Goal: Transaction & Acquisition: Purchase product/service

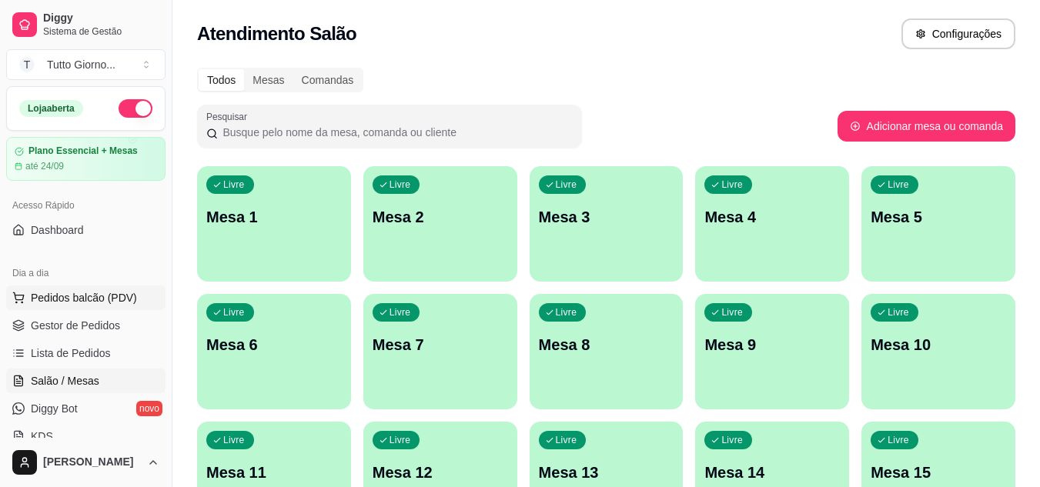
click at [92, 300] on span "Pedidos balcão (PDV)" at bounding box center [84, 297] width 106 height 15
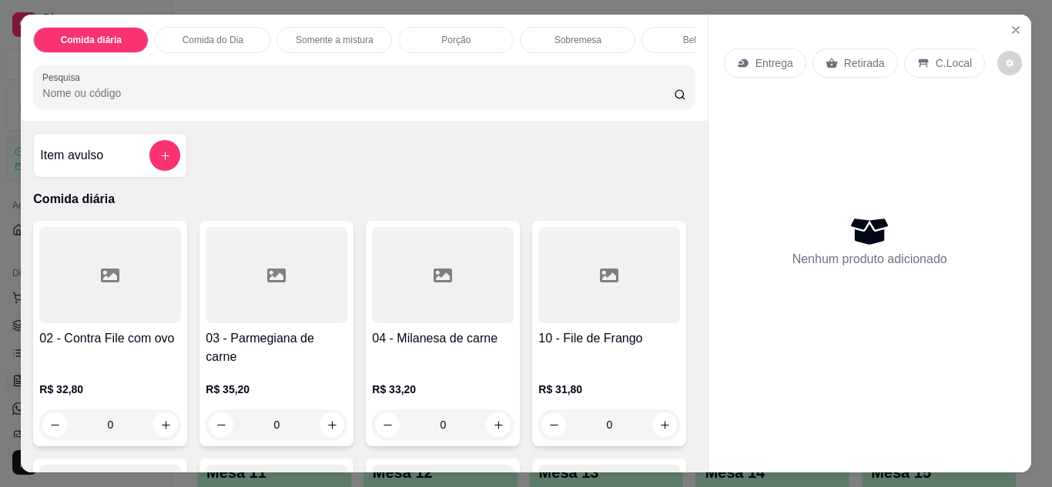
click at [760, 59] on p "Entrega" at bounding box center [774, 62] width 38 height 15
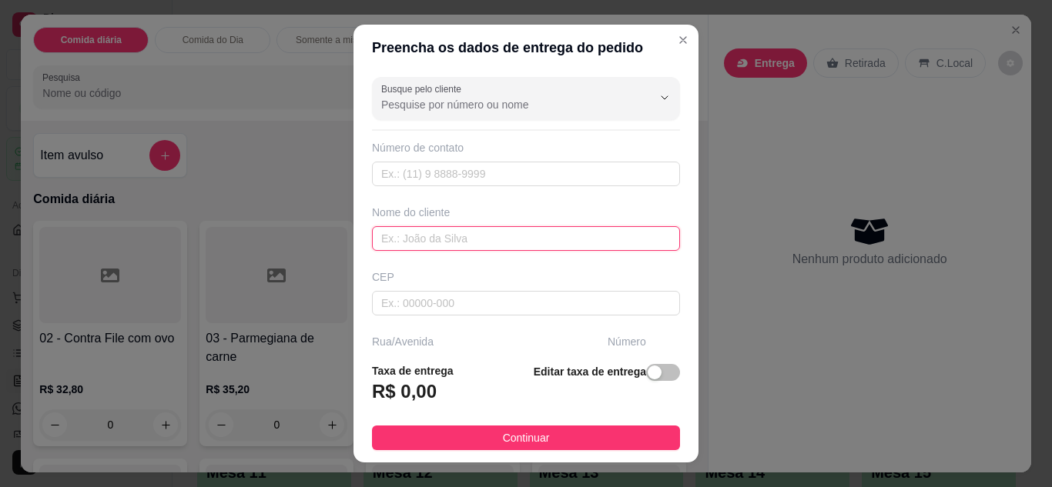
click at [508, 246] on input "text" at bounding box center [526, 238] width 308 height 25
type input "ANDRESSA CONTABILIDADE"
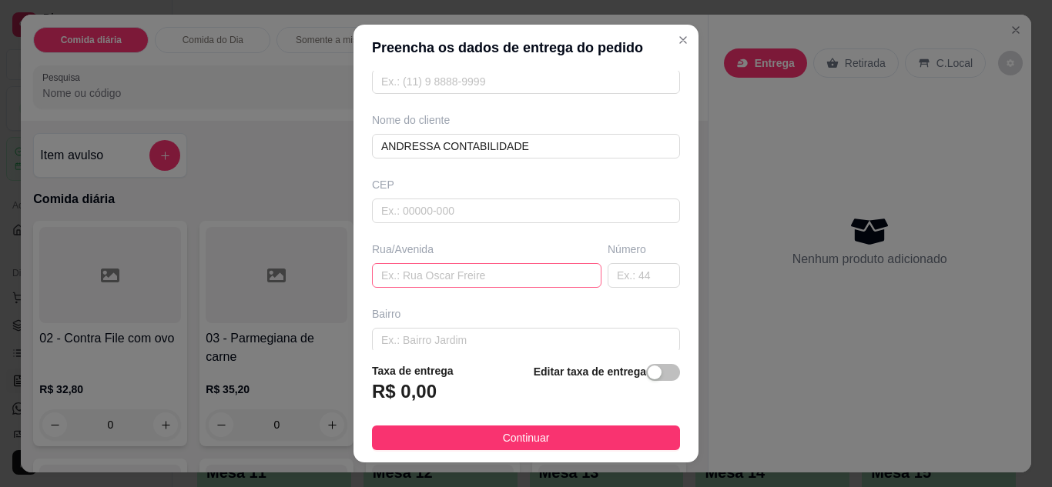
scroll to position [25, 0]
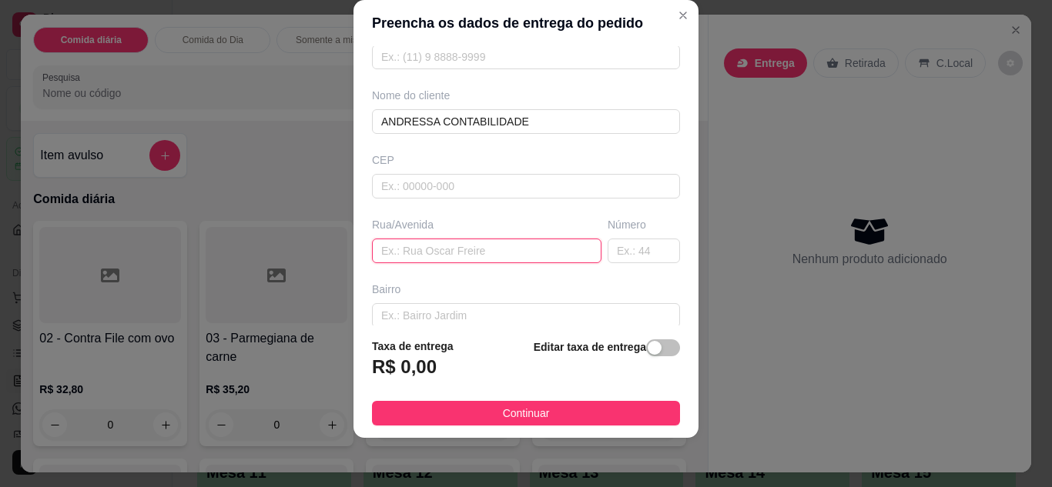
click at [482, 250] on input "text" at bounding box center [486, 251] width 229 height 25
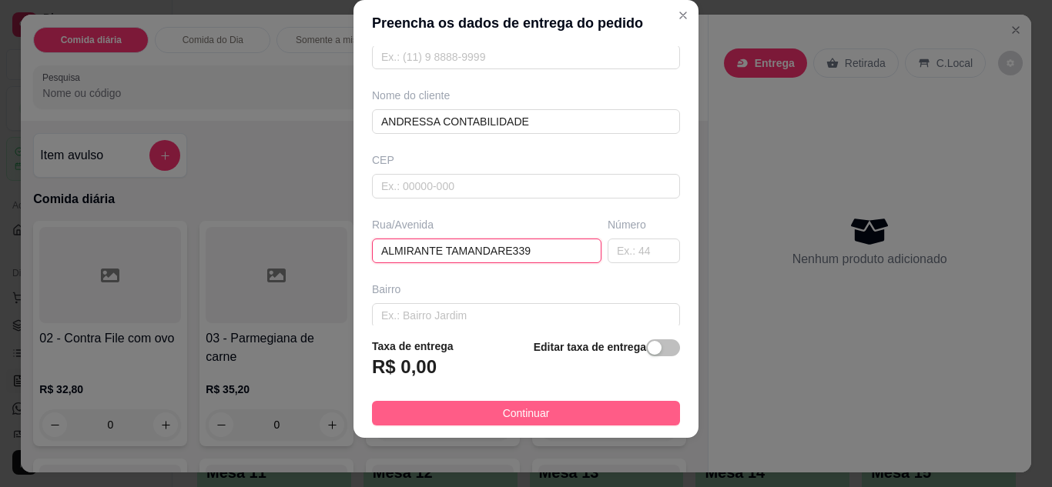
type input "ALMIRANTE TAMANDARE339"
click at [597, 424] on button "Continuar" at bounding box center [526, 413] width 308 height 25
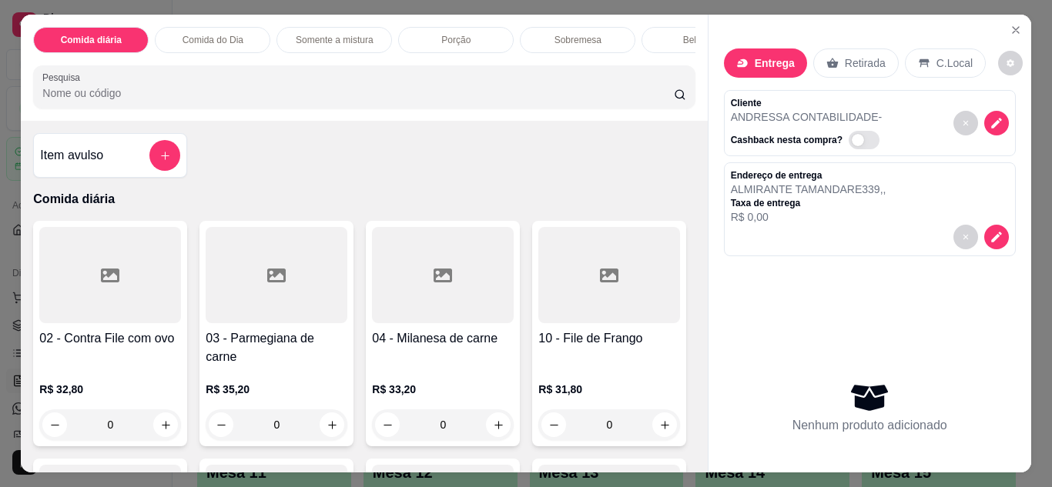
click at [238, 35] on div "Comida do Dia" at bounding box center [212, 40] width 115 height 26
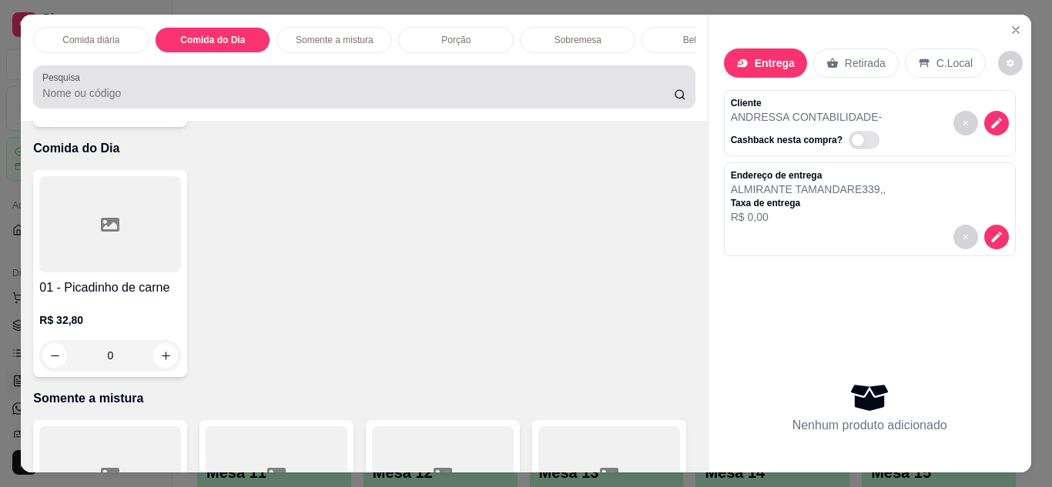
scroll to position [41, 0]
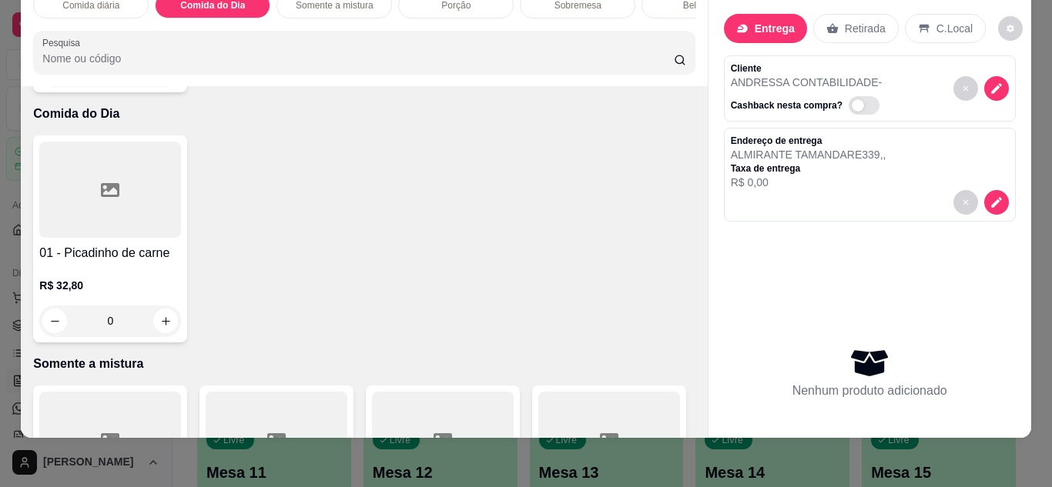
click at [156, 312] on div "0" at bounding box center [110, 321] width 142 height 31
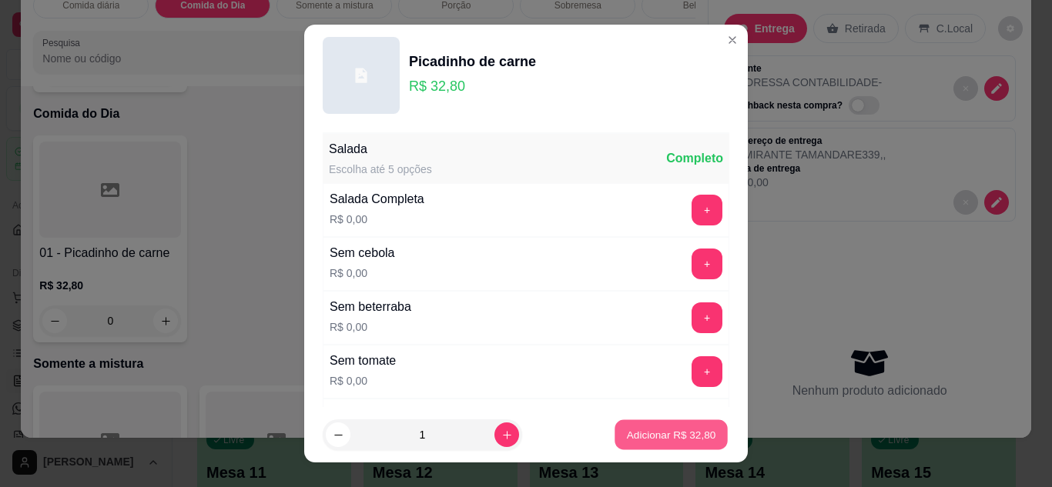
click at [645, 429] on p "Adicionar R$ 32,80" at bounding box center [671, 435] width 89 height 15
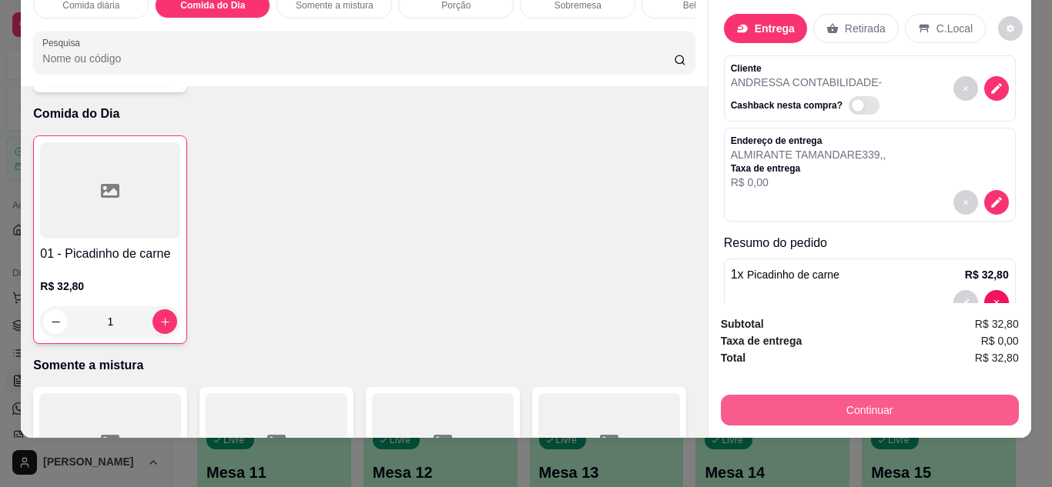
click at [829, 406] on button "Continuar" at bounding box center [870, 410] width 298 height 31
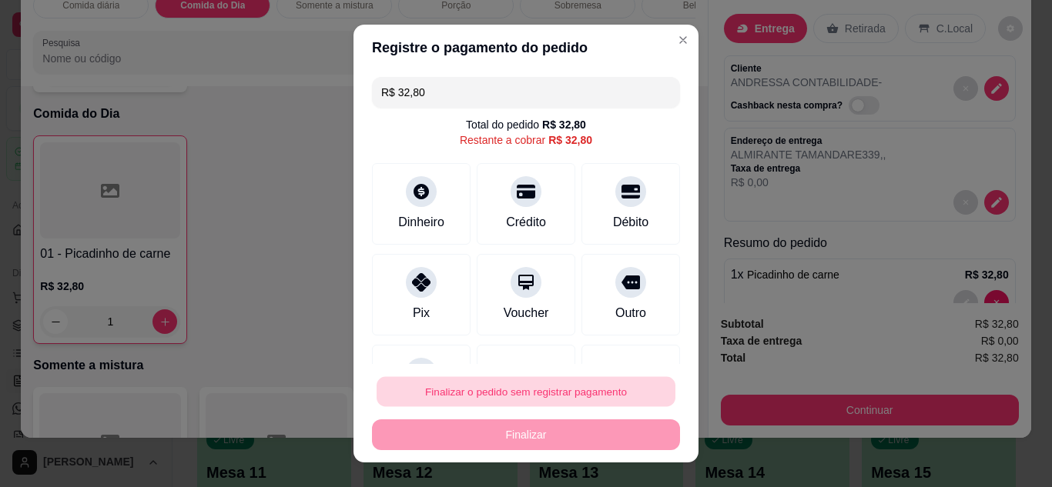
click at [572, 388] on button "Finalizar o pedido sem registrar pagamento" at bounding box center [525, 392] width 299 height 30
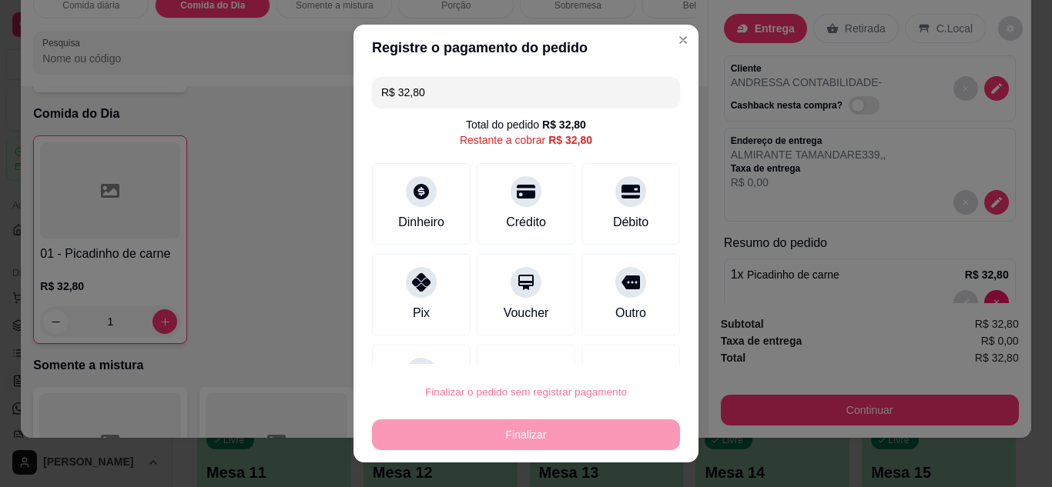
click at [616, 346] on button "Confirmar" at bounding box center [613, 348] width 57 height 24
type input "0"
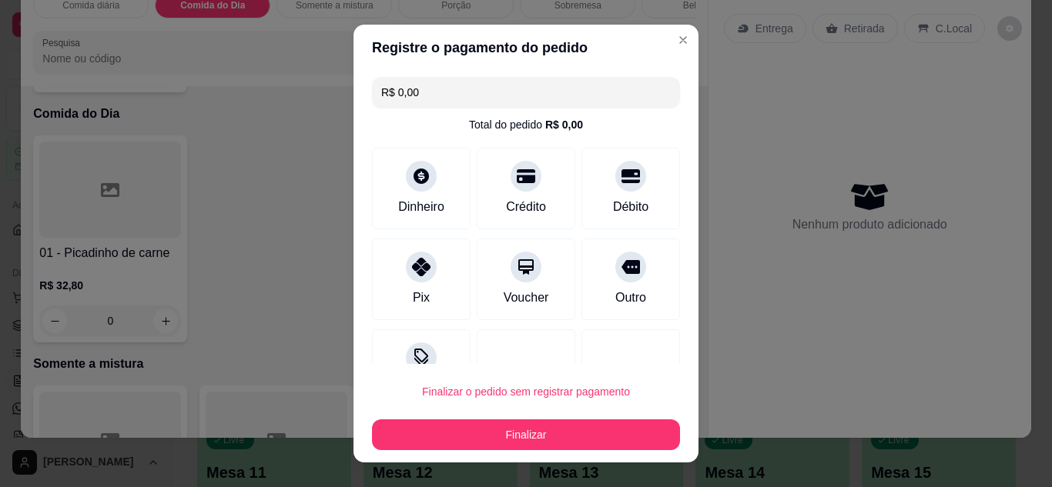
type input "R$ 0,00"
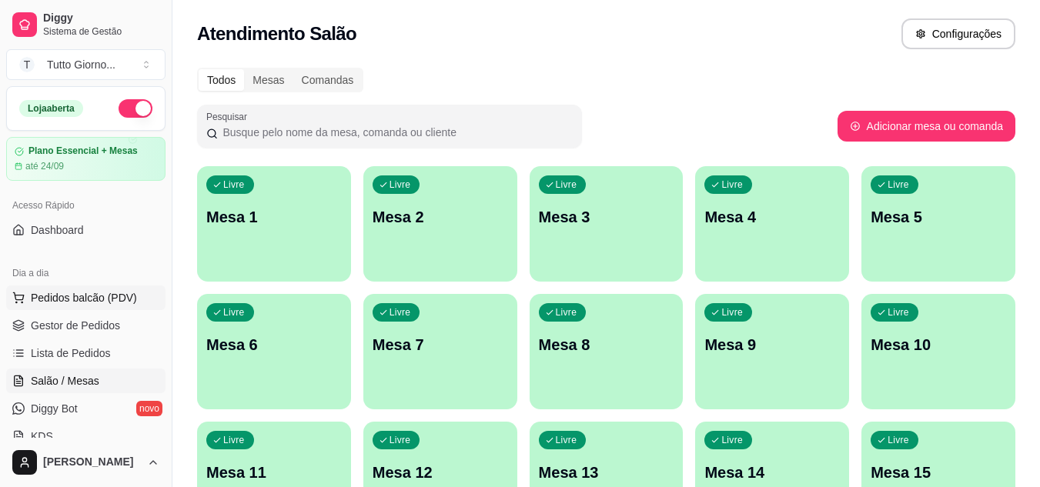
click at [95, 302] on span "Pedidos balcão (PDV)" at bounding box center [84, 297] width 106 height 15
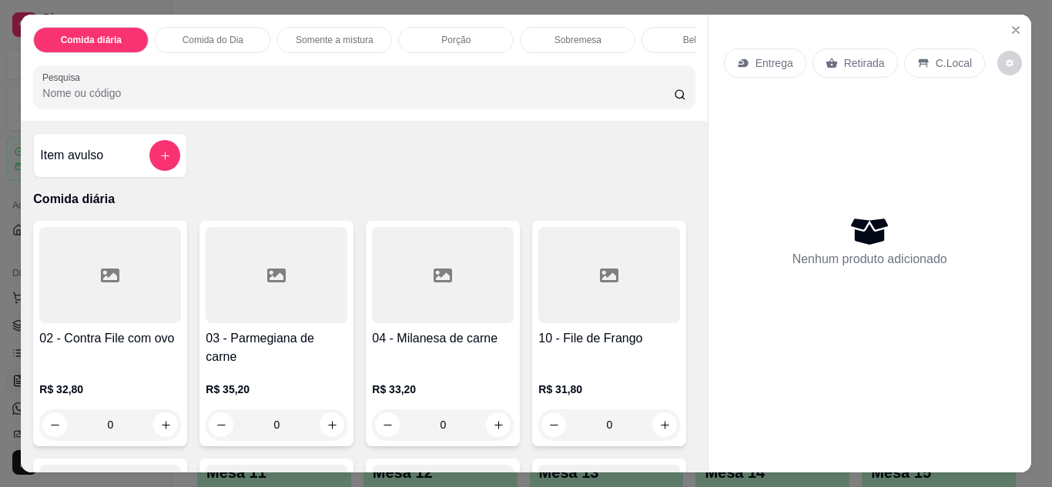
click at [761, 55] on p "Entrega" at bounding box center [774, 62] width 38 height 15
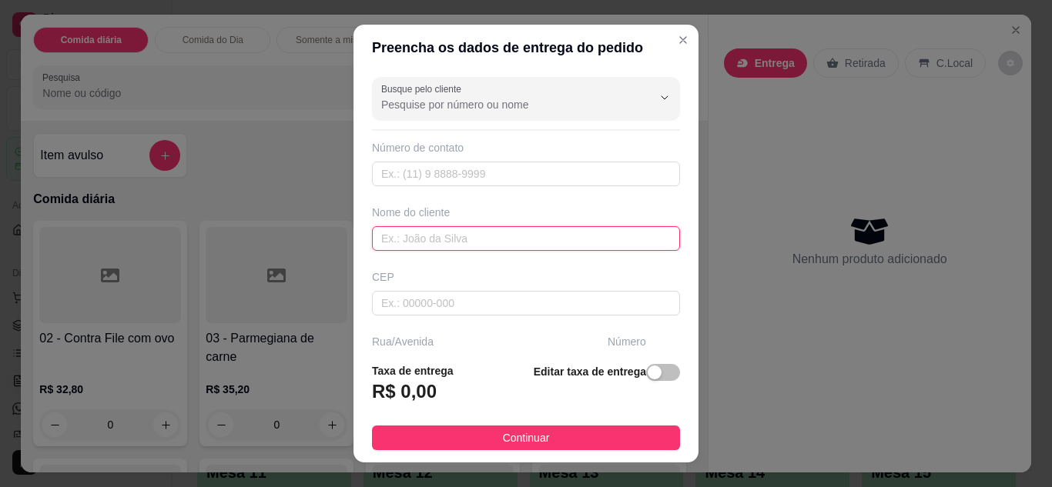
click at [520, 227] on input "text" at bounding box center [526, 238] width 308 height 25
type input "[PERSON_NAME]"
click at [667, 341] on div "Busque pelo cliente Número de contato Nome do cliente DANI CONTABILIDADE CEP Ru…" at bounding box center [525, 211] width 345 height 280
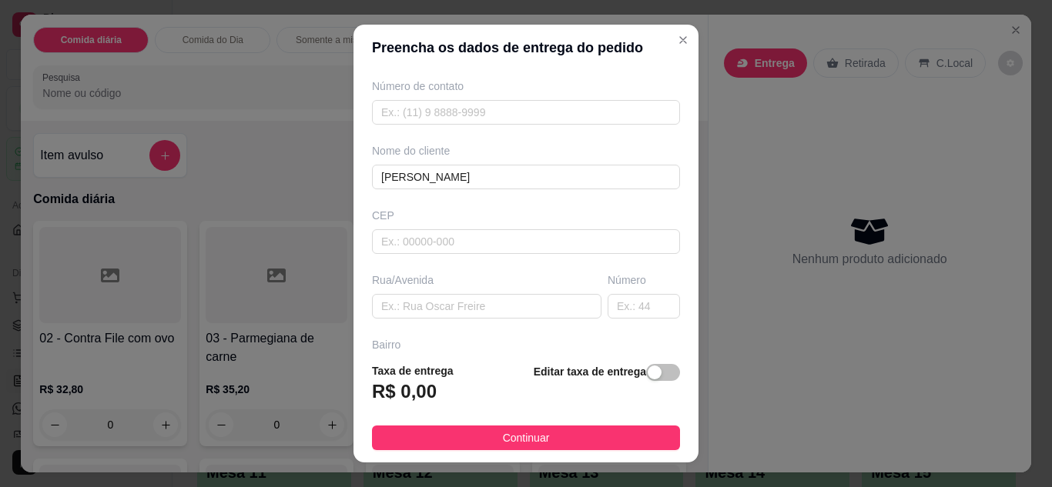
scroll to position [92, 0]
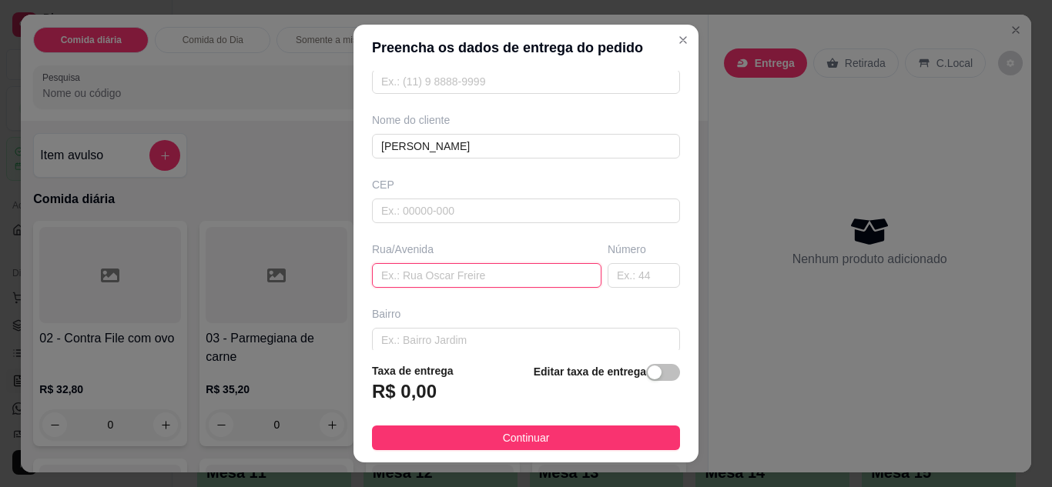
click at [523, 284] on input "text" at bounding box center [486, 275] width 229 height 25
type input "ALMIRANTE [PERSON_NAME]"
click at [617, 275] on input "text" at bounding box center [643, 275] width 72 height 25
type input "339"
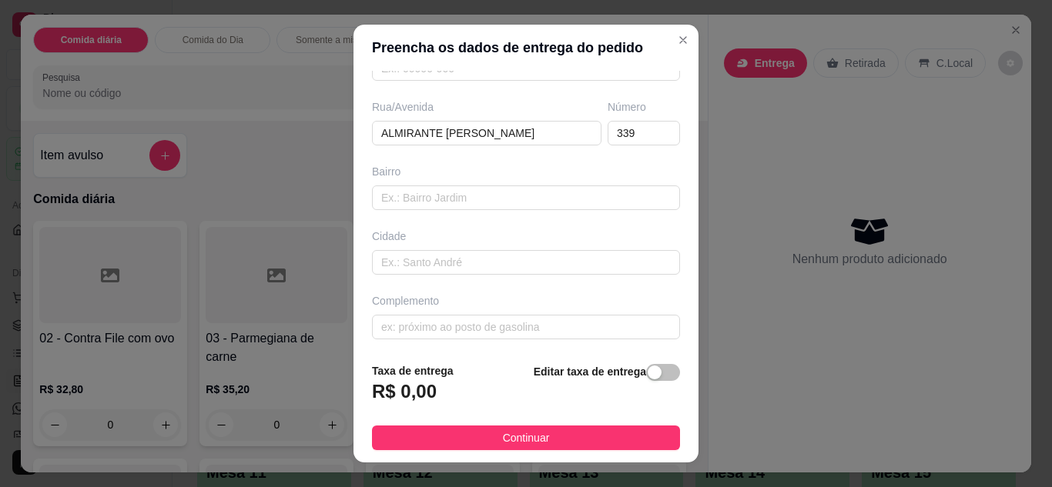
scroll to position [239, 0]
click at [605, 319] on input "text" at bounding box center [526, 323] width 308 height 25
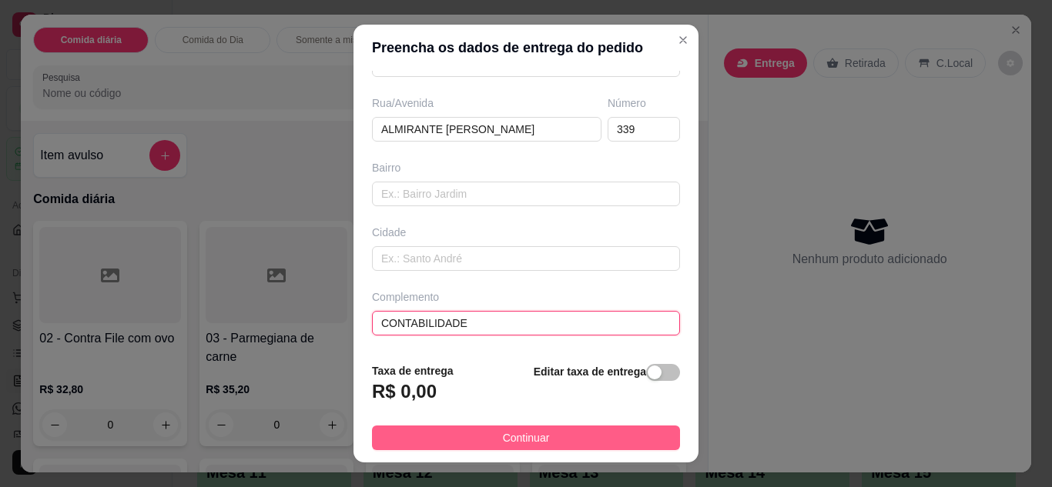
type input "CONTABILIDADE"
click at [584, 432] on button "Continuar" at bounding box center [526, 438] width 308 height 25
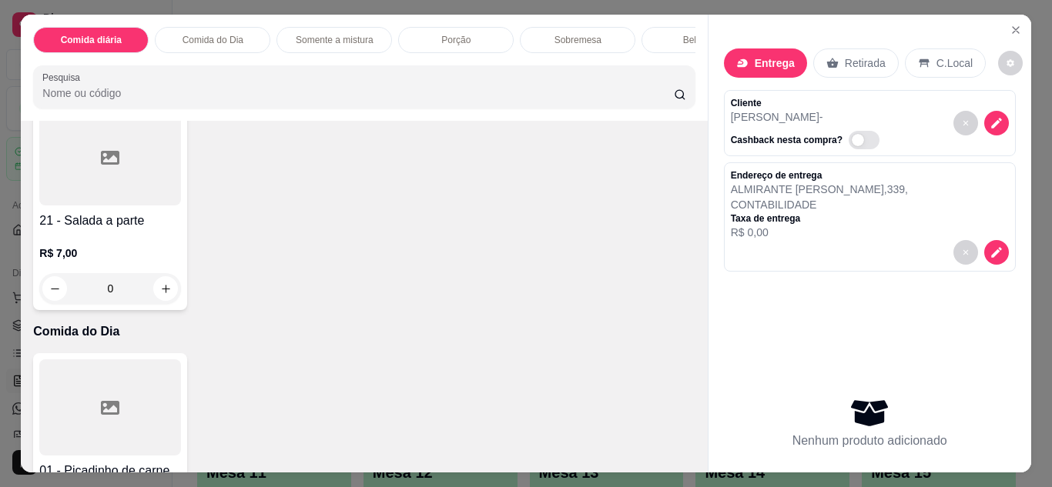
scroll to position [596, 0]
click at [538, 82] on div "0" at bounding box center [609, 67] width 142 height 31
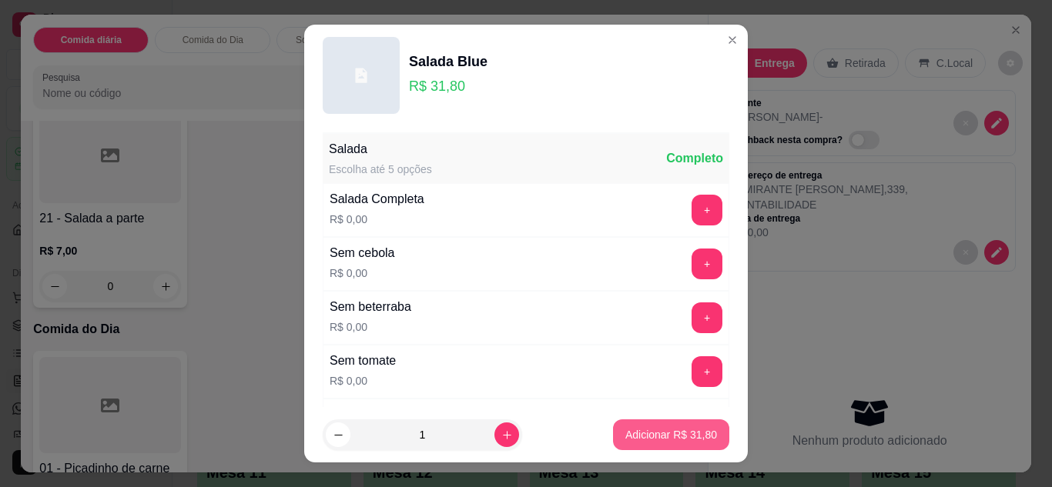
click at [643, 431] on p "Adicionar R$ 31,80" at bounding box center [671, 434] width 92 height 15
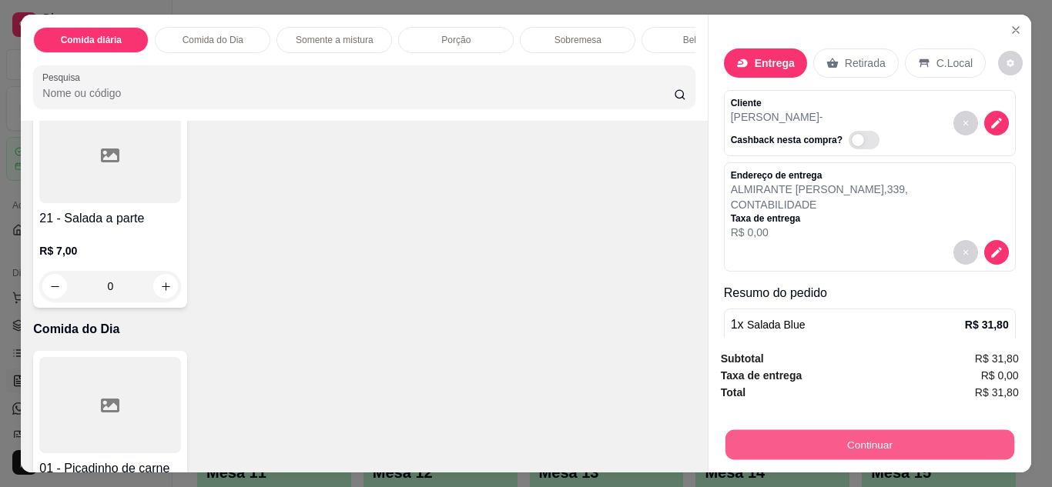
click at [823, 450] on button "Continuar" at bounding box center [868, 445] width 289 height 30
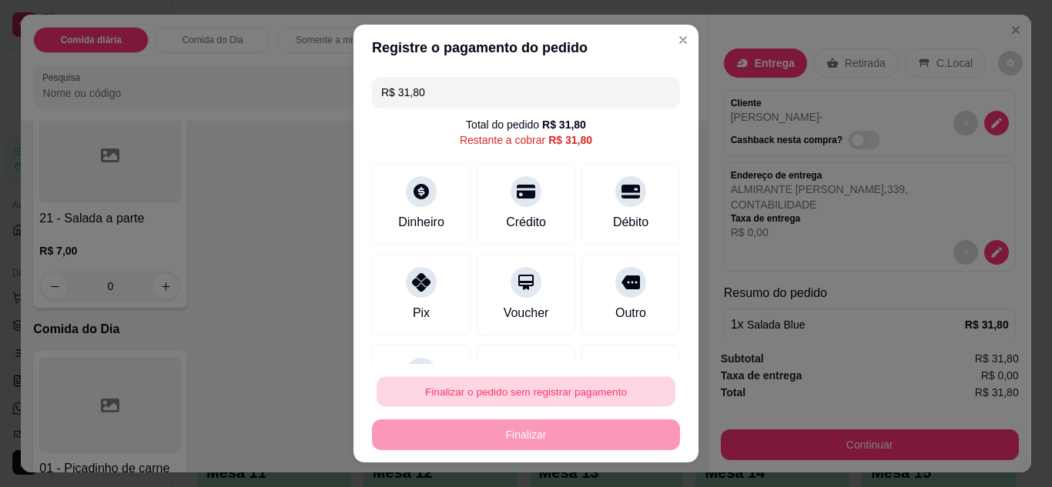
click at [610, 396] on button "Finalizar o pedido sem registrar pagamento" at bounding box center [525, 392] width 299 height 30
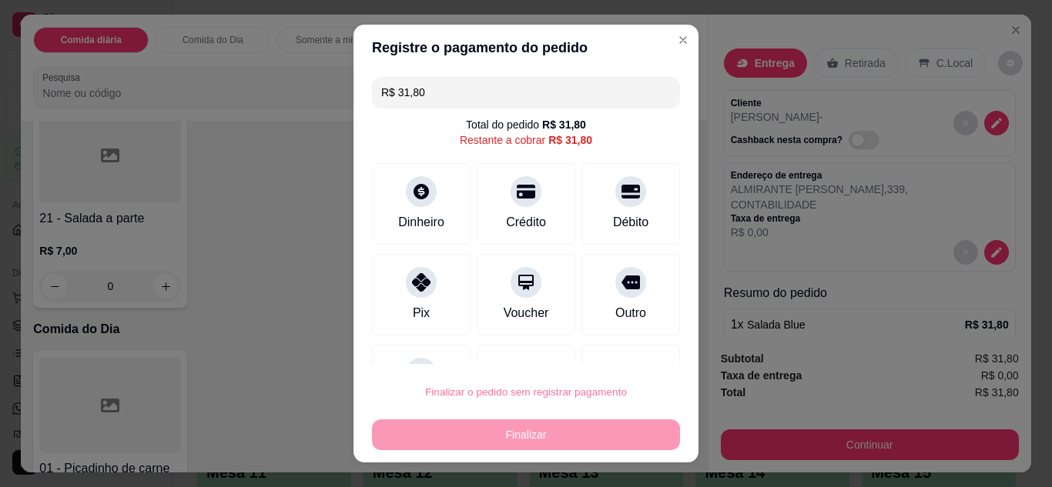
click at [624, 341] on button "Confirmar" at bounding box center [613, 347] width 55 height 23
type input "0"
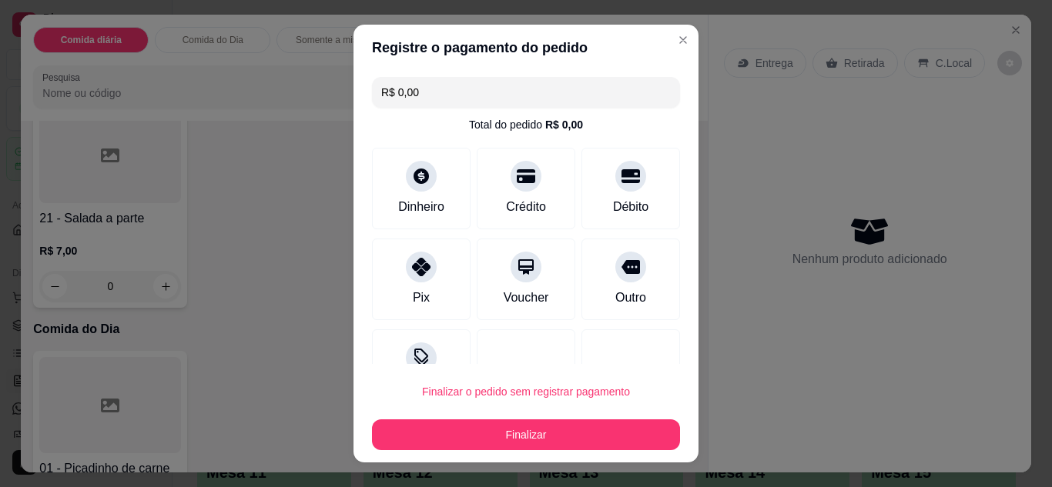
type input "R$ 0,00"
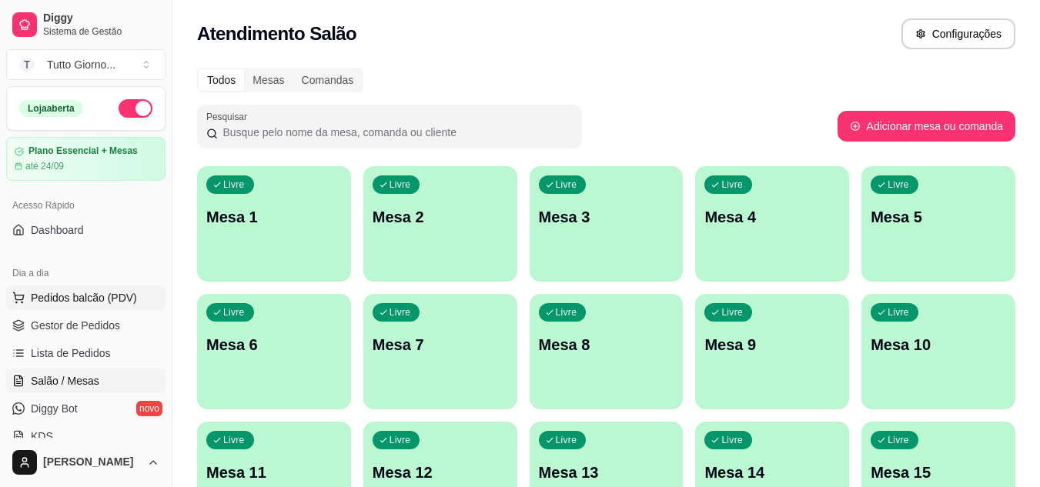
click at [84, 306] on button "Pedidos balcão (PDV)" at bounding box center [85, 298] width 159 height 25
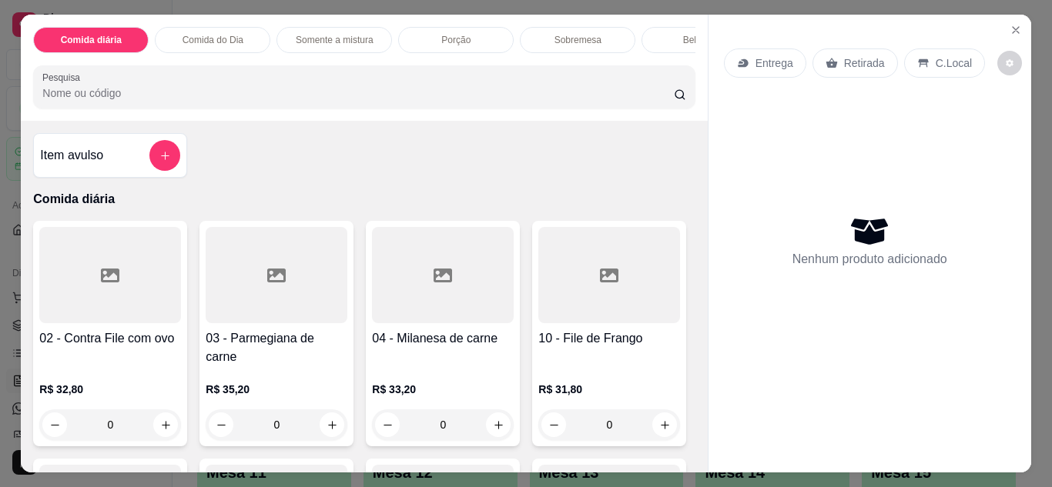
click at [781, 64] on p "Entrega" at bounding box center [774, 62] width 38 height 15
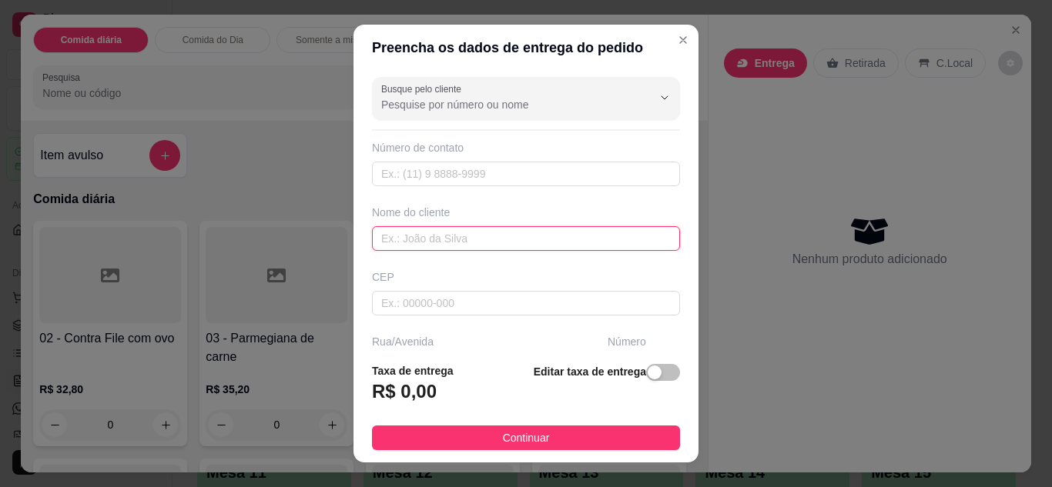
click at [463, 243] on input "text" at bounding box center [526, 238] width 308 height 25
type input "VIVI"
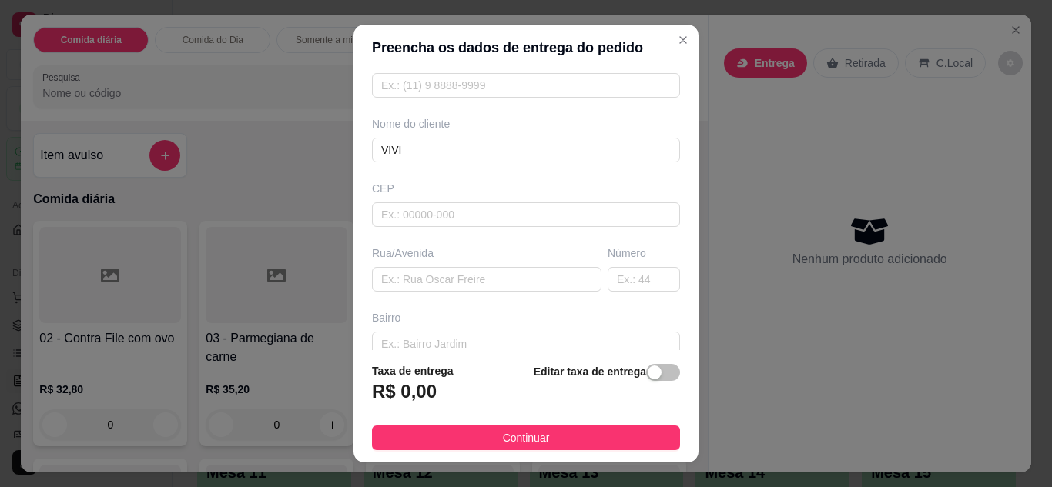
scroll to position [92, 0]
click at [488, 284] on input "text" at bounding box center [486, 275] width 229 height 25
type input "DAS PELOTAS"
click at [615, 270] on input "text" at bounding box center [643, 275] width 72 height 25
type input "89"
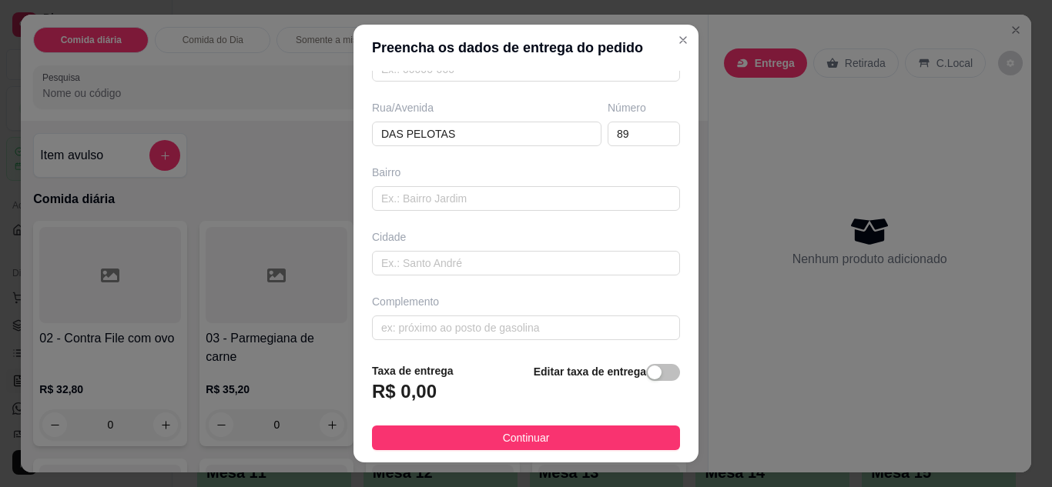
scroll to position [239, 0]
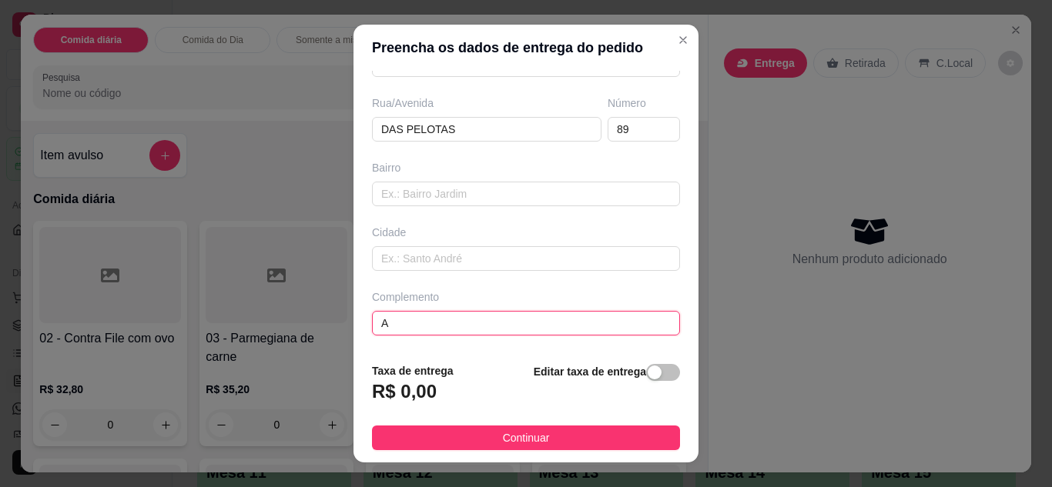
click at [489, 325] on input "A" at bounding box center [526, 323] width 308 height 25
type input "APTO 112"
click at [544, 417] on footer "Taxa de entrega R$ 0,00 Editar taxa de entrega Continuar" at bounding box center [525, 406] width 345 height 112
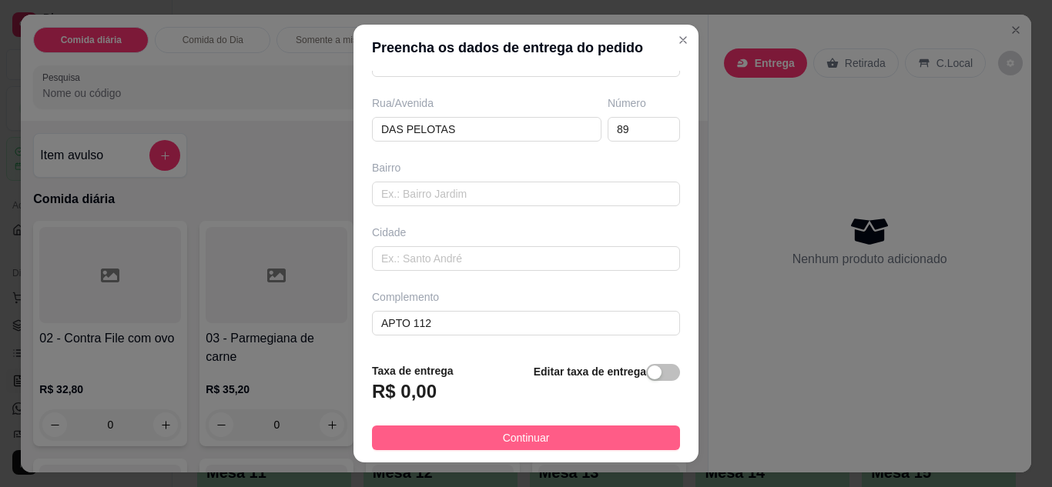
click at [544, 450] on button "Continuar" at bounding box center [526, 438] width 308 height 25
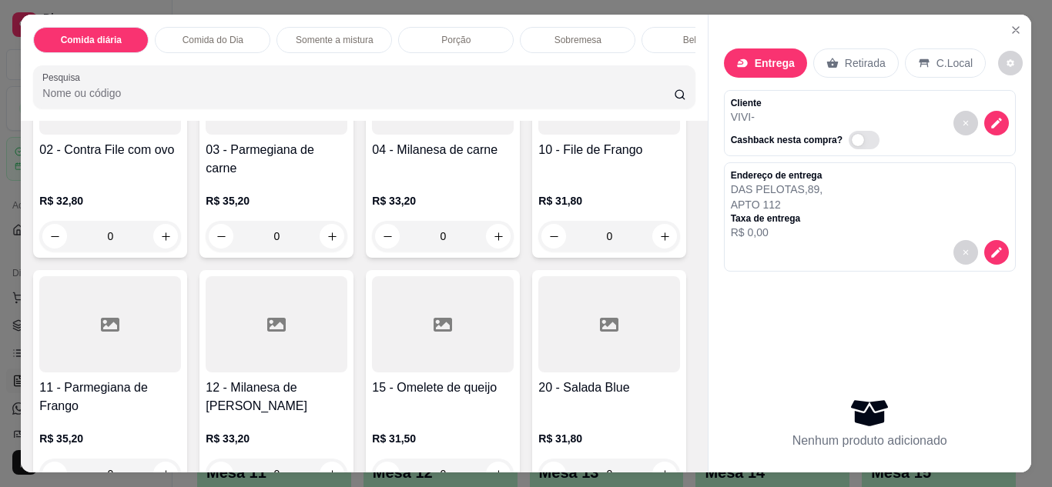
scroll to position [216, 0]
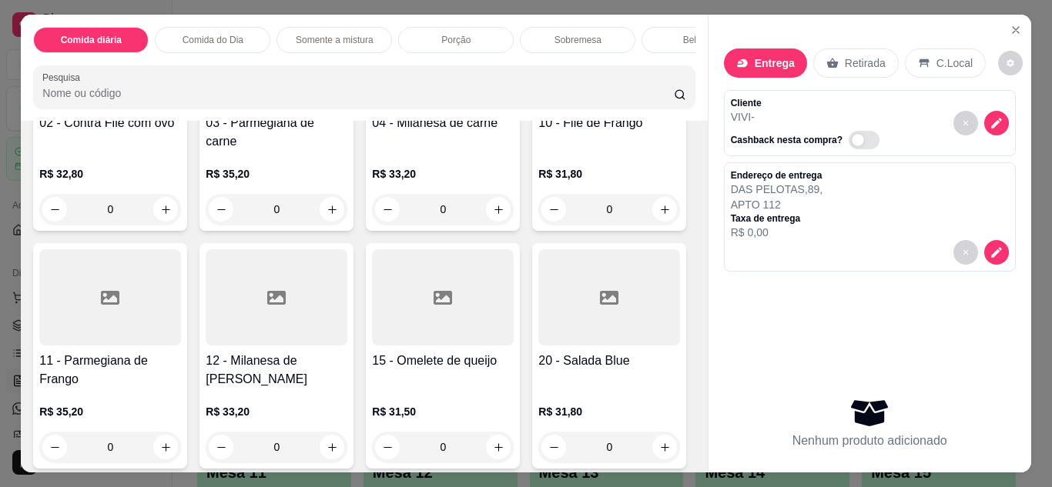
click at [538, 225] on div "0" at bounding box center [609, 209] width 142 height 31
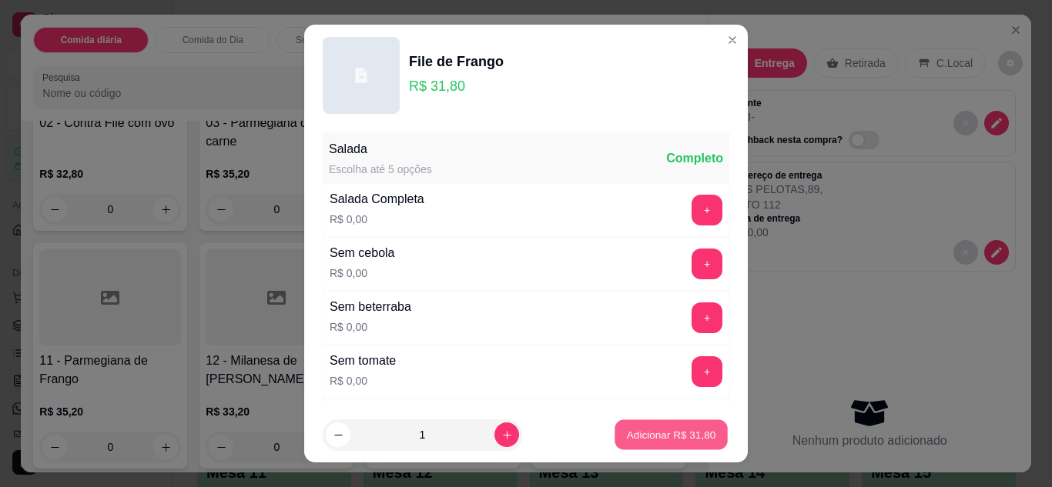
click at [661, 432] on p "Adicionar R$ 31,80" at bounding box center [671, 435] width 89 height 15
type input "1"
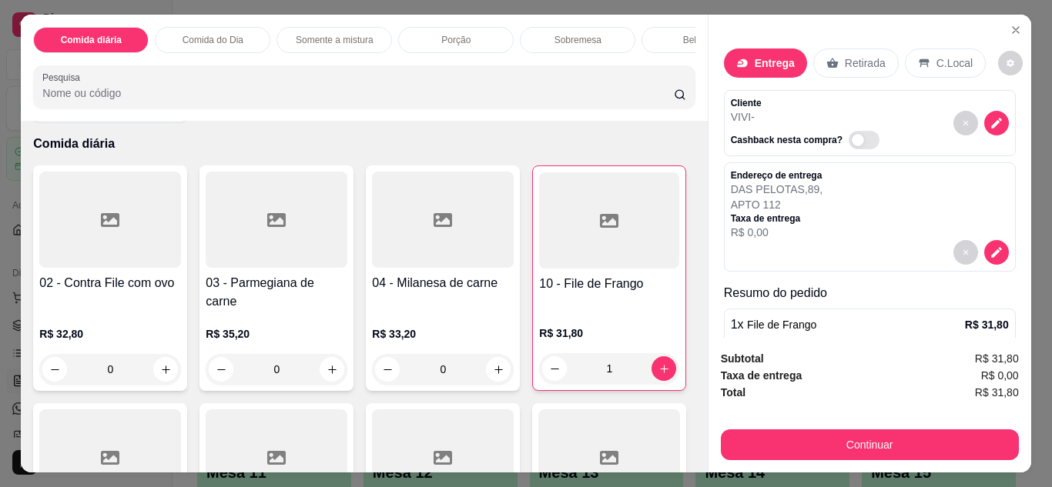
scroll to position [0, 0]
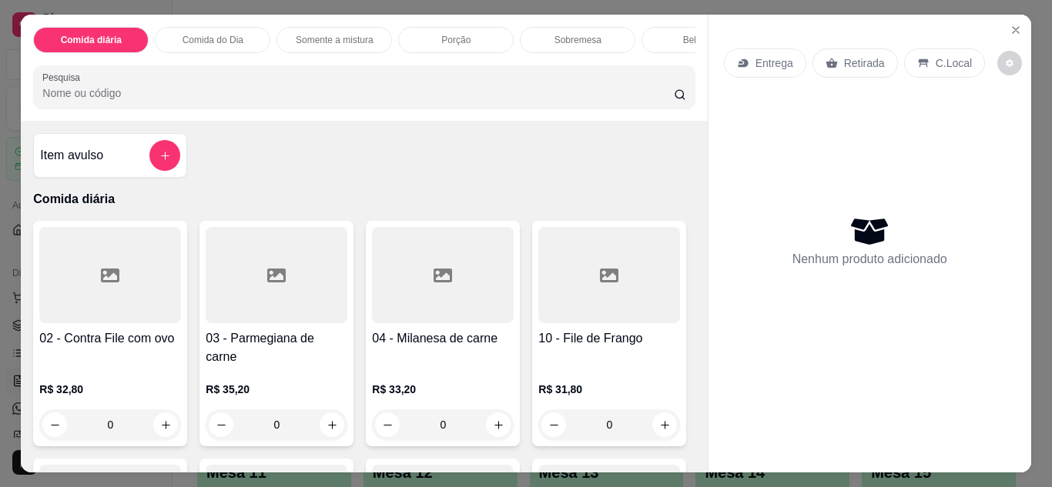
click at [768, 59] on p "Entrega" at bounding box center [774, 62] width 38 height 15
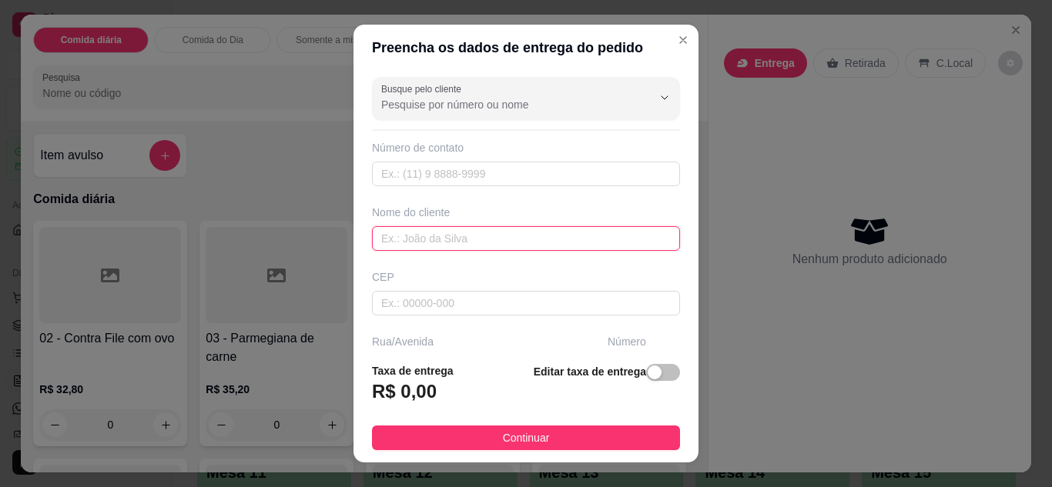
click at [491, 233] on input "text" at bounding box center [526, 238] width 308 height 25
type input "VIVI"
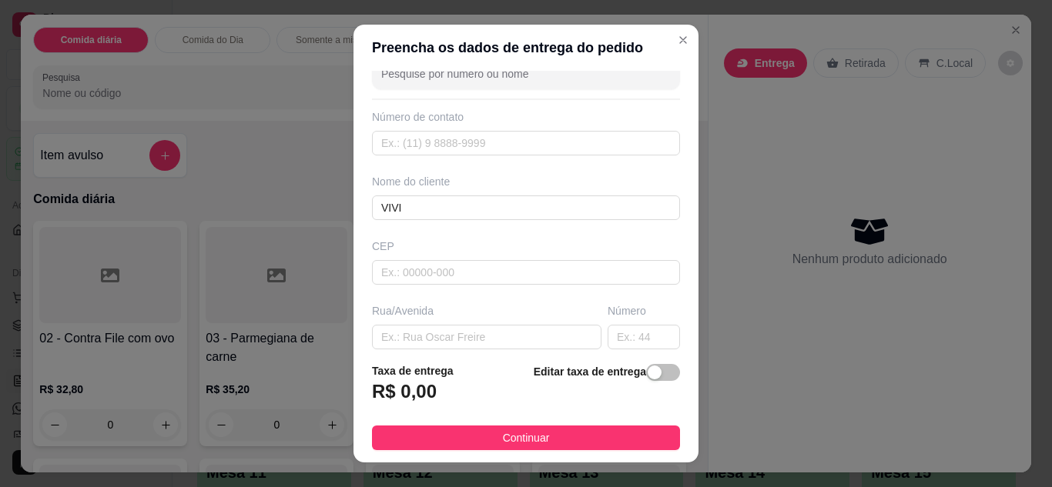
scroll to position [62, 0]
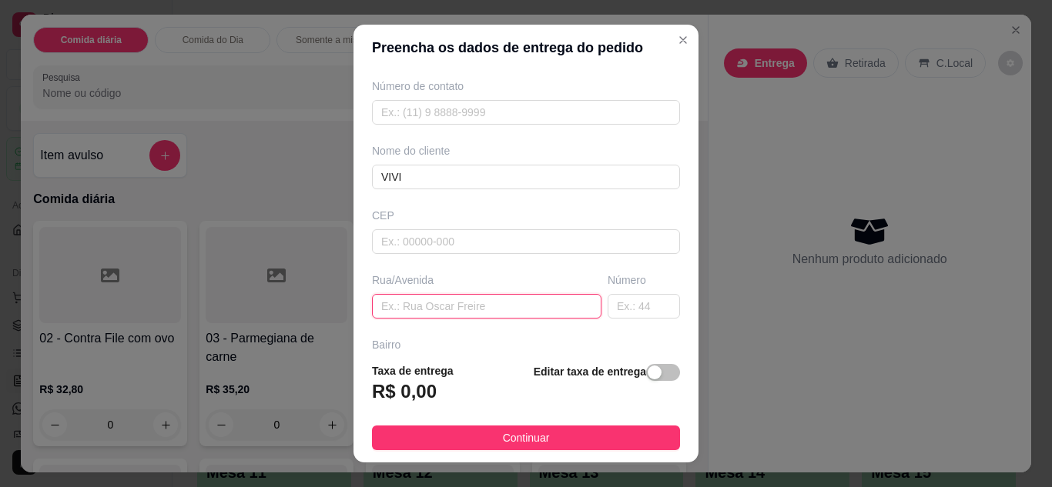
click at [503, 309] on input "text" at bounding box center [486, 306] width 229 height 25
type input "DAS PELOTAS"
click at [617, 309] on input "text" at bounding box center [643, 306] width 72 height 25
type input "89"
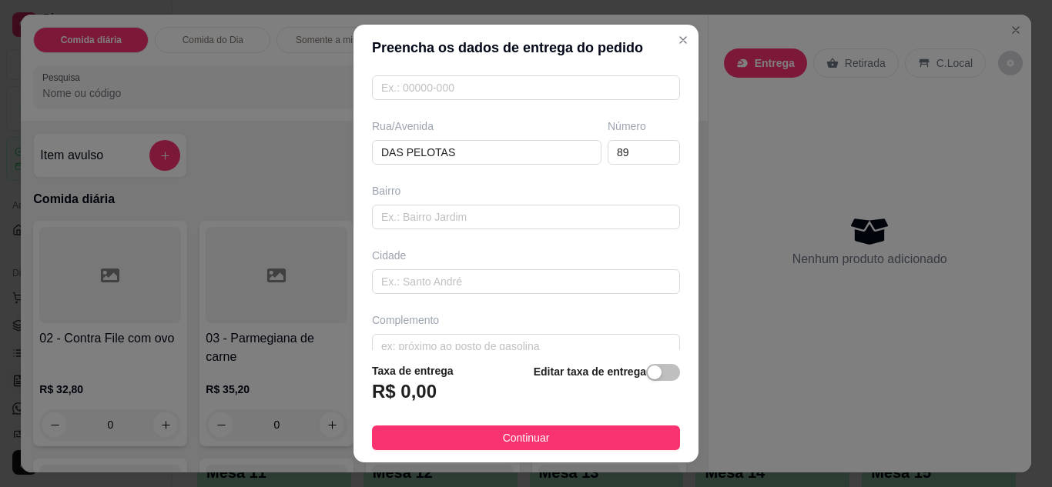
scroll to position [239, 0]
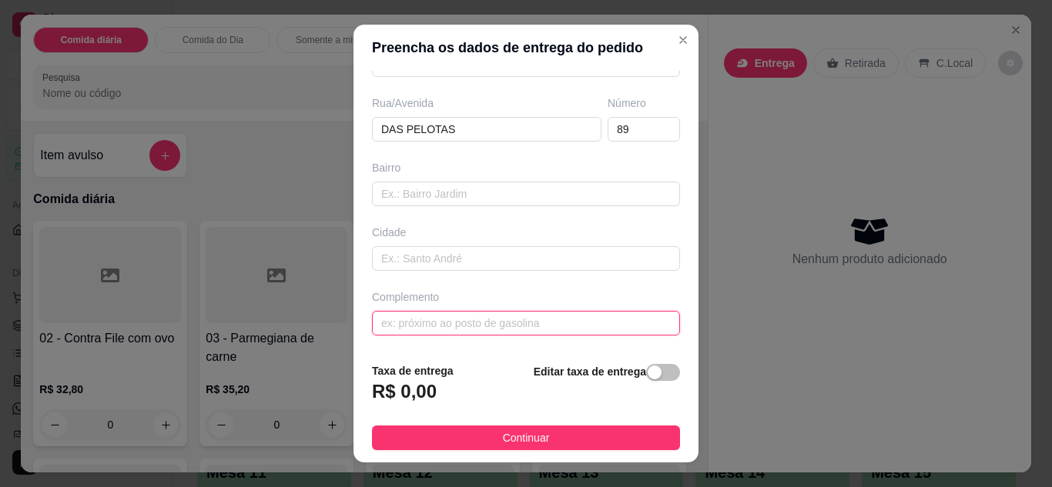
click at [584, 323] on input "text" at bounding box center [526, 323] width 308 height 25
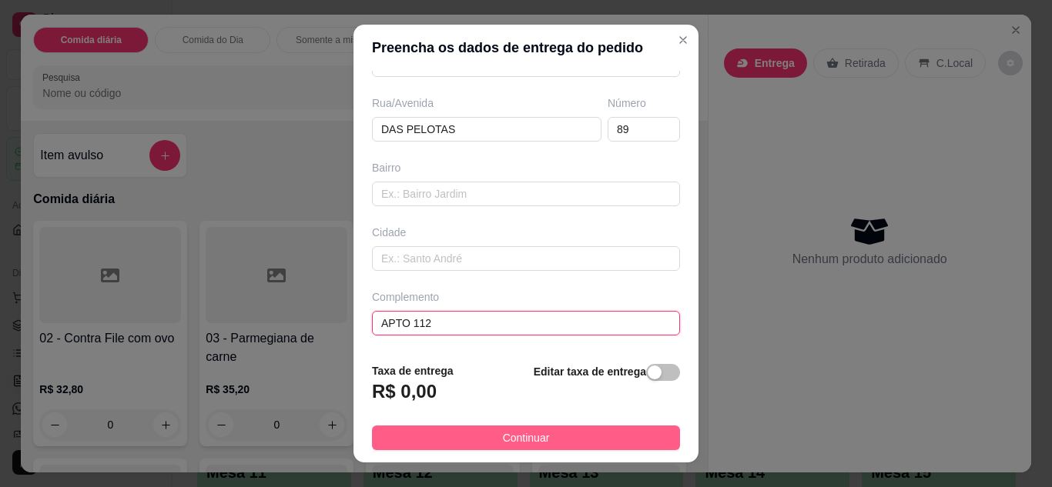
type input "APTO 112"
click at [544, 442] on button "Continuar" at bounding box center [526, 438] width 308 height 25
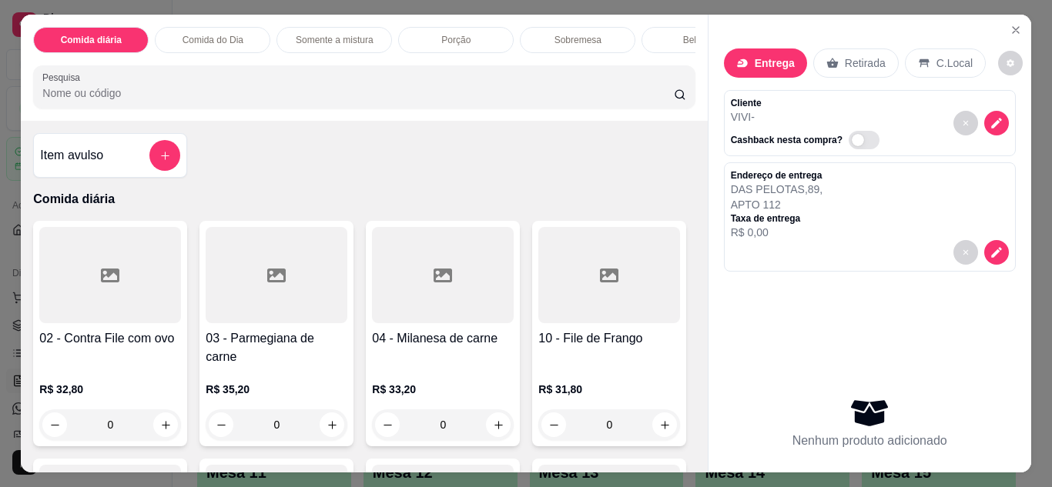
click at [151, 412] on div "0" at bounding box center [110, 425] width 142 height 31
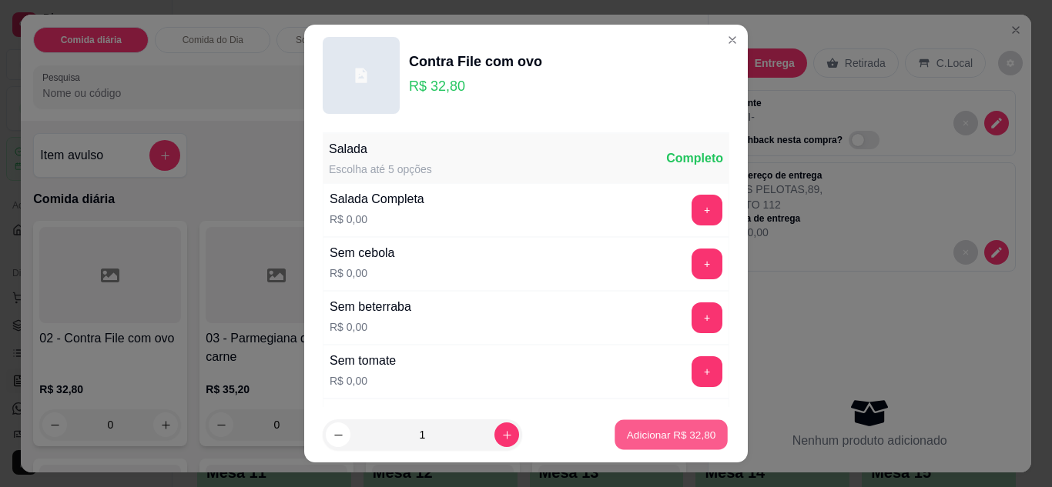
click at [628, 429] on p "Adicionar R$ 32,80" at bounding box center [671, 435] width 89 height 15
type input "1"
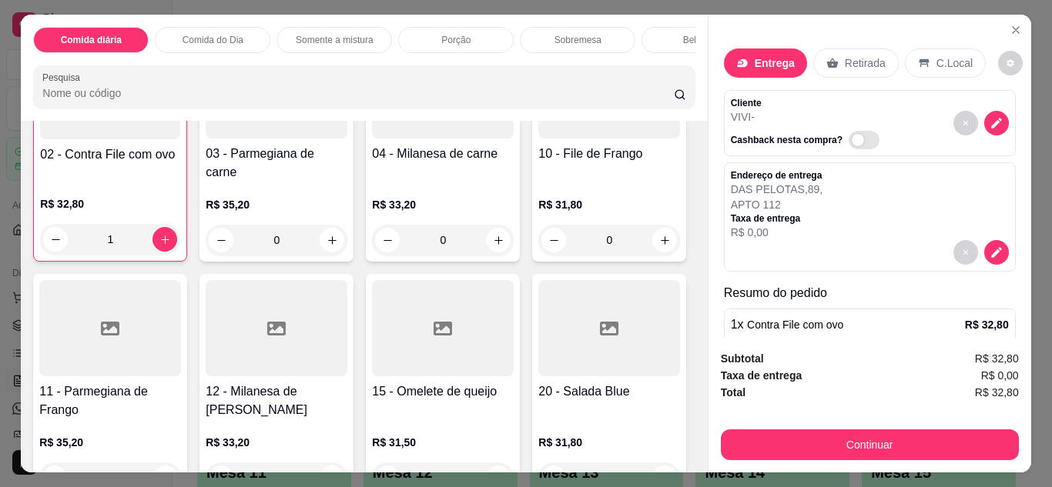
scroll to position [216, 0]
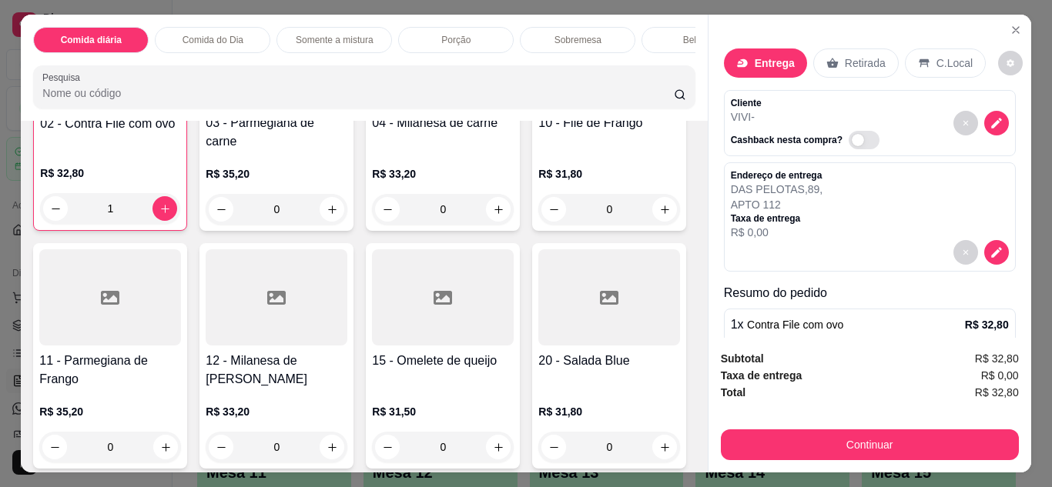
click at [538, 225] on div "0" at bounding box center [609, 209] width 142 height 31
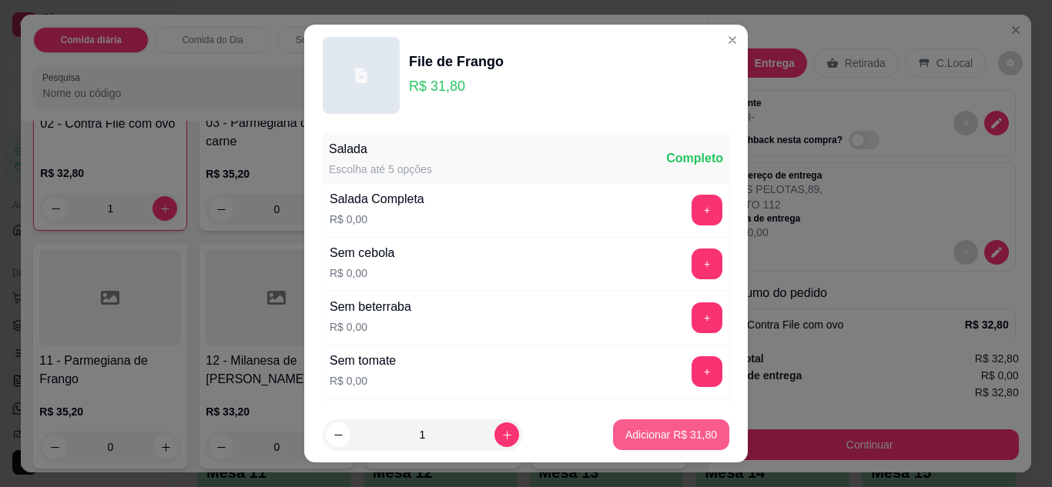
click at [644, 430] on p "Adicionar R$ 31,80" at bounding box center [671, 434] width 92 height 15
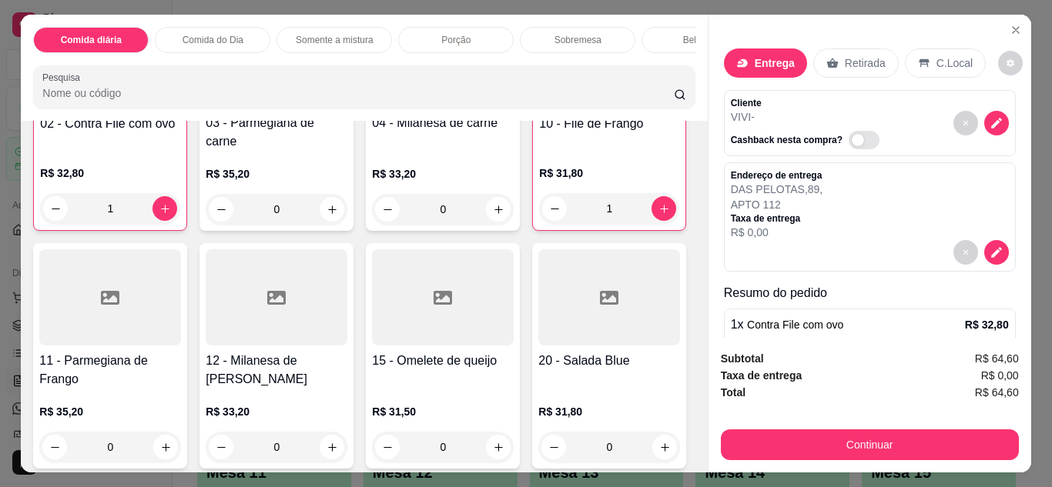
type input "1"
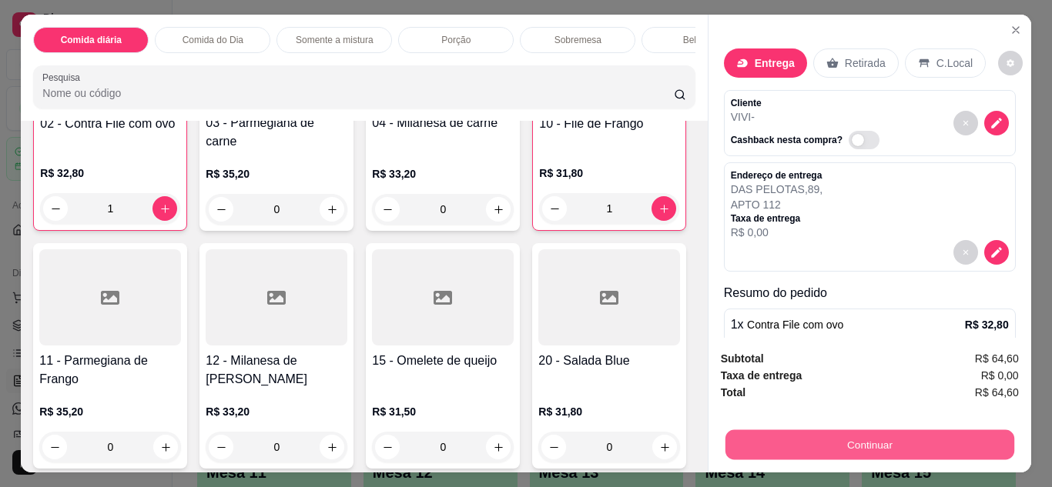
click at [850, 440] on button "Continuar" at bounding box center [868, 445] width 289 height 30
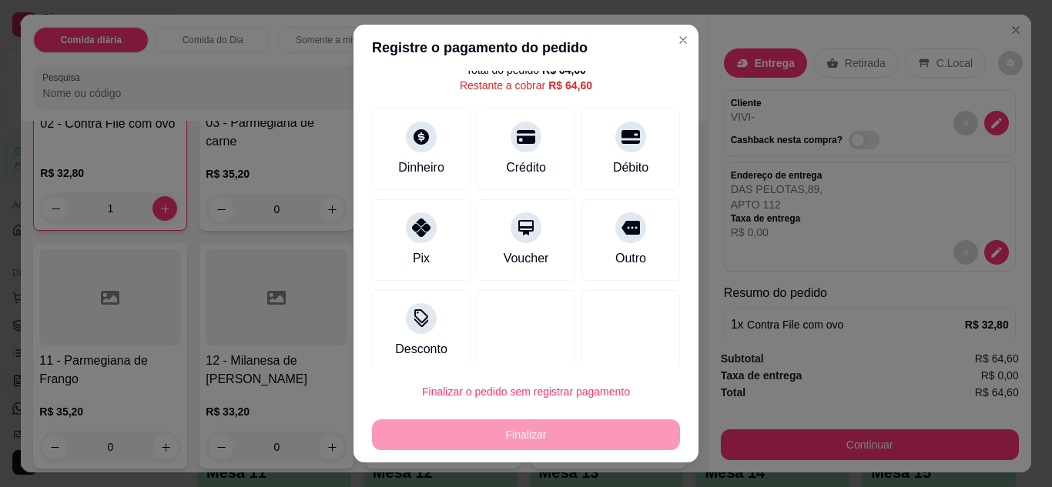
scroll to position [68, 0]
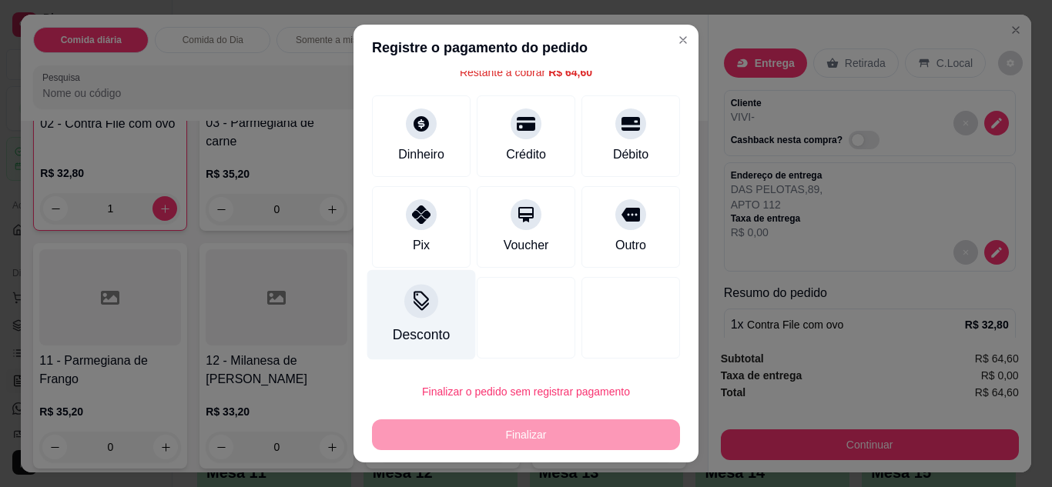
click at [410, 316] on div at bounding box center [421, 301] width 34 height 34
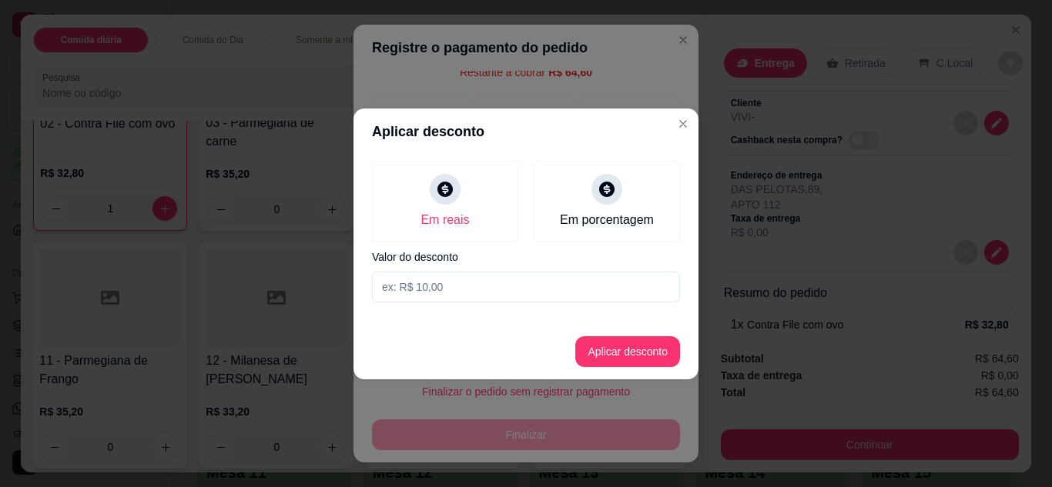
click at [419, 291] on input at bounding box center [526, 287] width 308 height 31
type input "1,00"
click at [642, 351] on button "Aplicar desconto" at bounding box center [627, 351] width 101 height 30
type input "R$ 63,60"
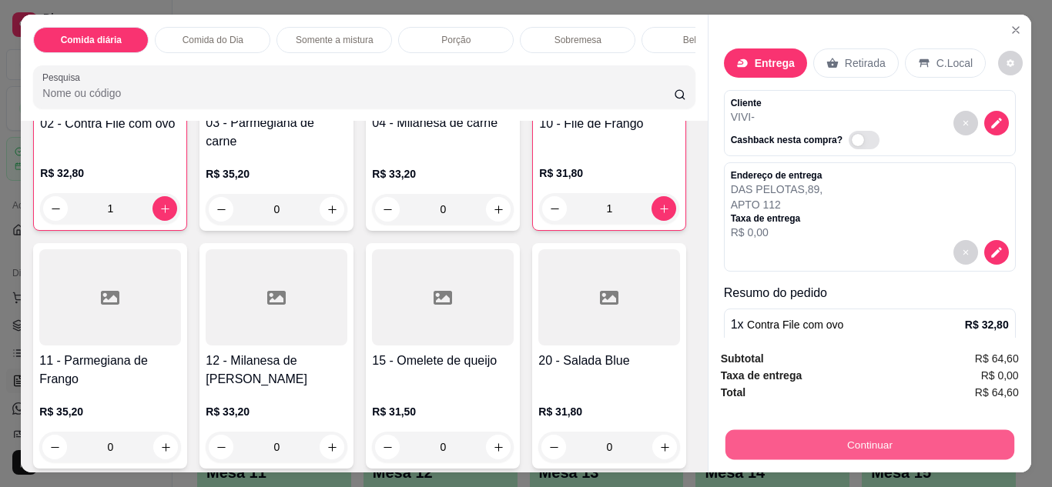
click at [878, 450] on button "Continuar" at bounding box center [868, 445] width 289 height 30
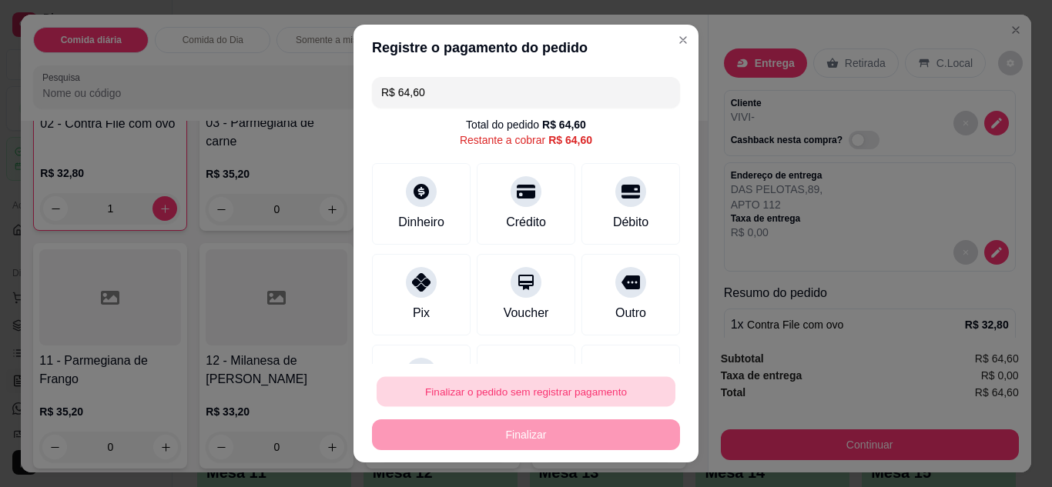
click at [570, 385] on button "Finalizar o pedido sem registrar pagamento" at bounding box center [525, 392] width 299 height 30
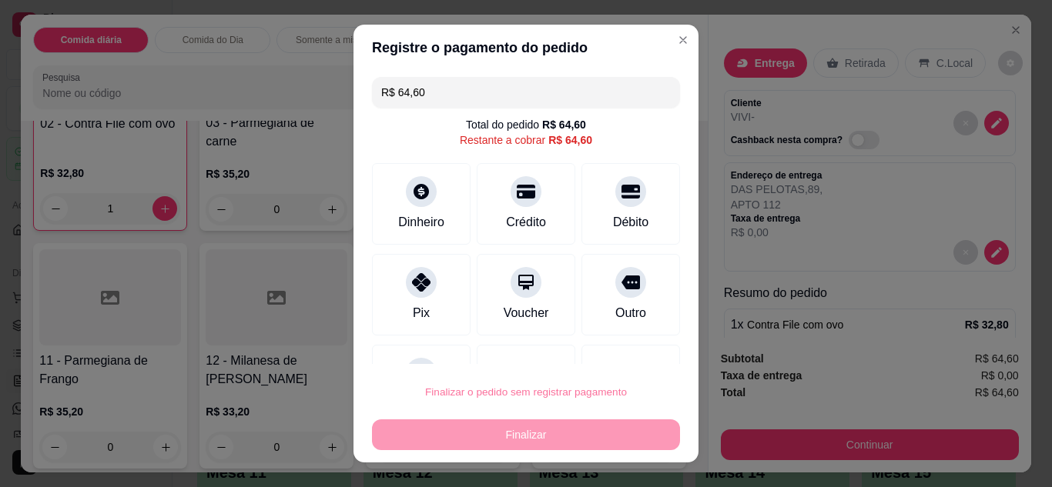
click at [632, 346] on button "Confirmar" at bounding box center [613, 347] width 55 height 23
type input "0"
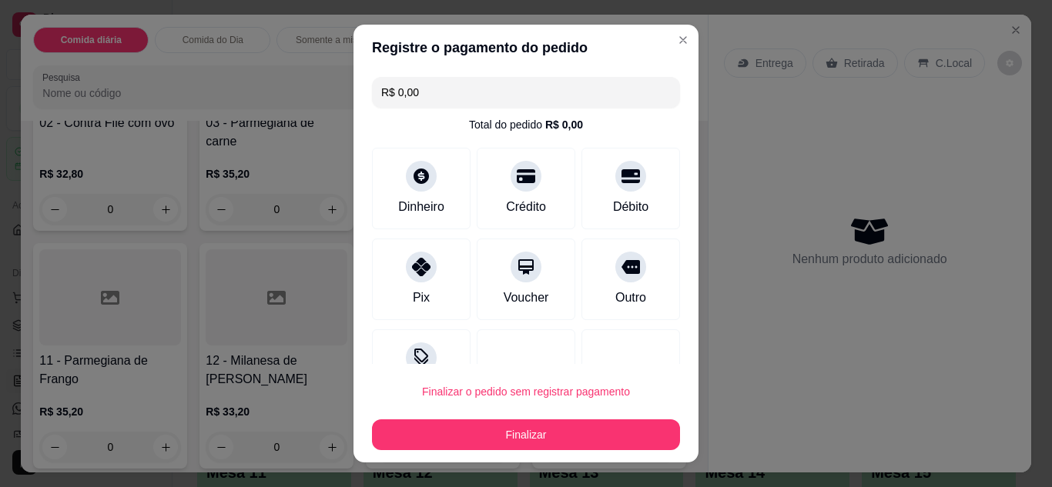
type input "R$ 0,00"
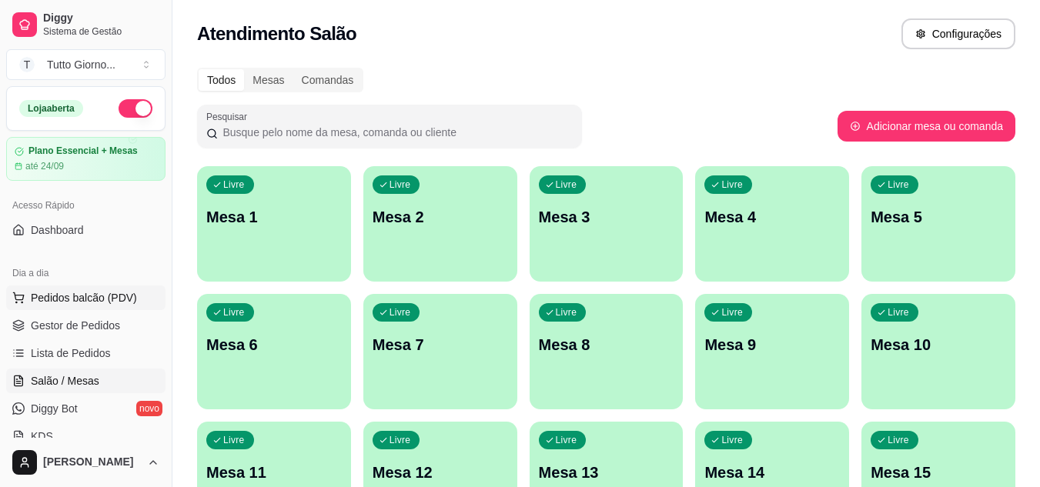
click at [102, 299] on span "Pedidos balcão (PDV)" at bounding box center [84, 297] width 106 height 15
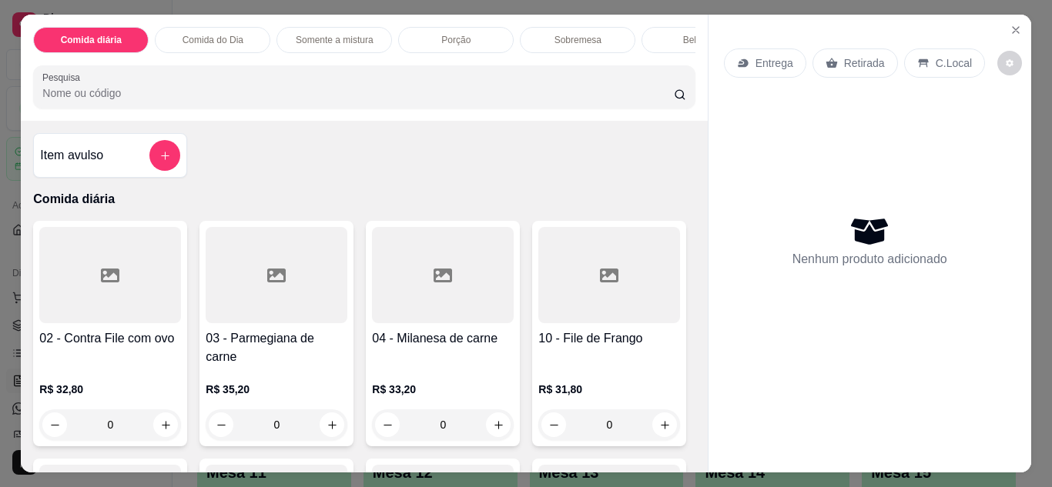
click at [770, 62] on p "Entrega" at bounding box center [774, 62] width 38 height 15
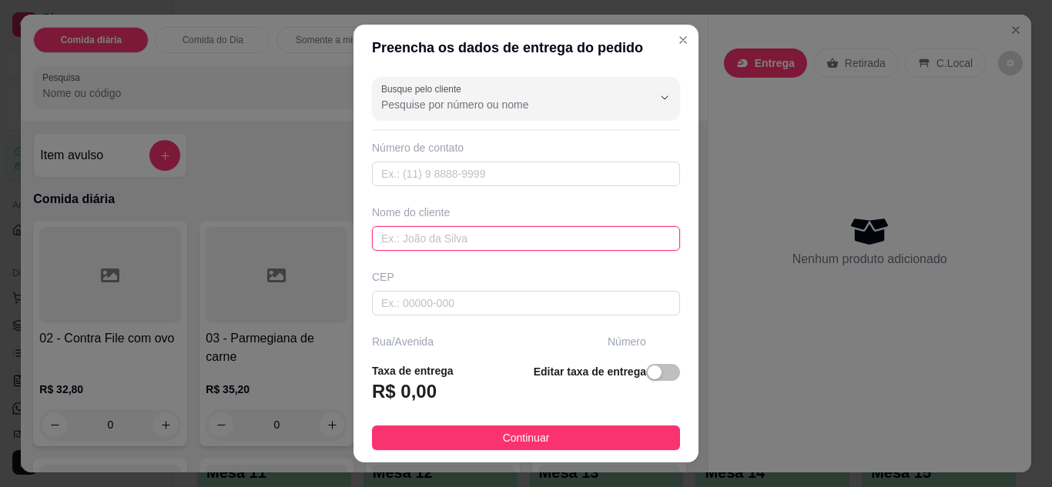
click at [565, 232] on input "text" at bounding box center [526, 238] width 308 height 25
type input "CLEIDE CONTABILIDADE"
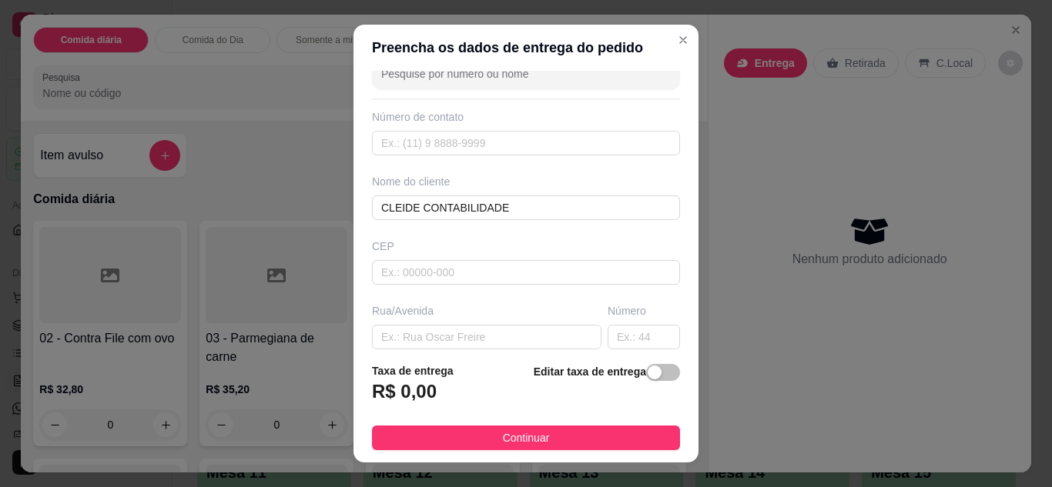
scroll to position [62, 0]
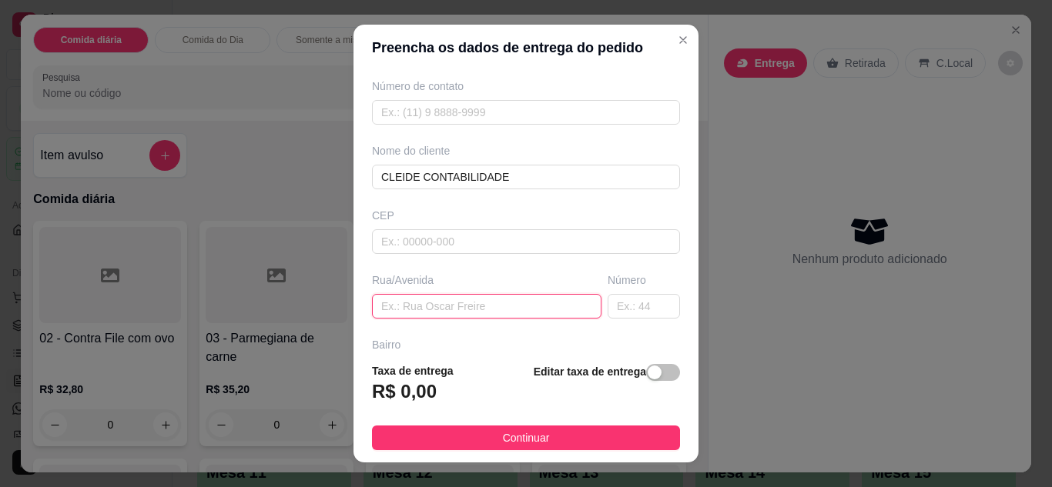
click at [535, 306] on input "text" at bounding box center [486, 306] width 229 height 25
type input "ALMIRANTE [PERSON_NAME]"
click at [622, 313] on input "text" at bounding box center [643, 306] width 72 height 25
type input "339"
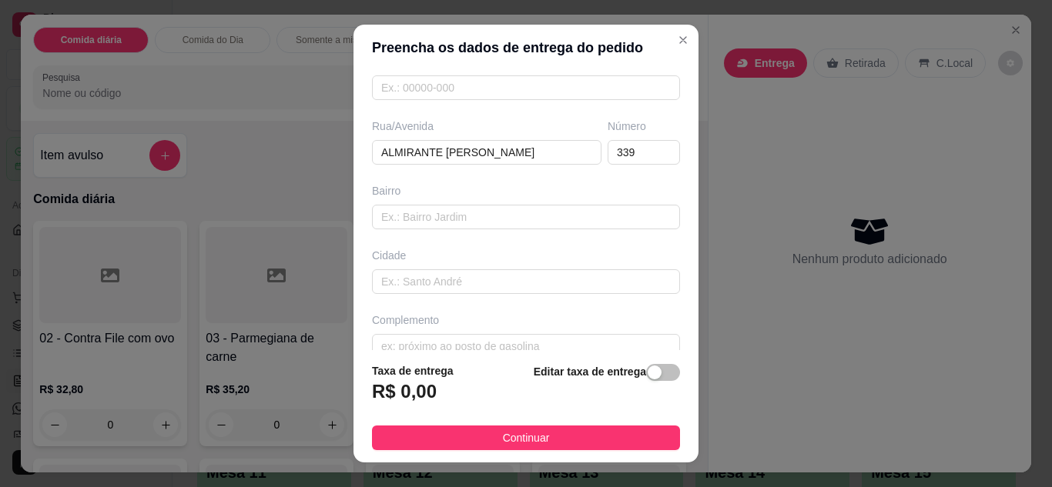
scroll to position [239, 0]
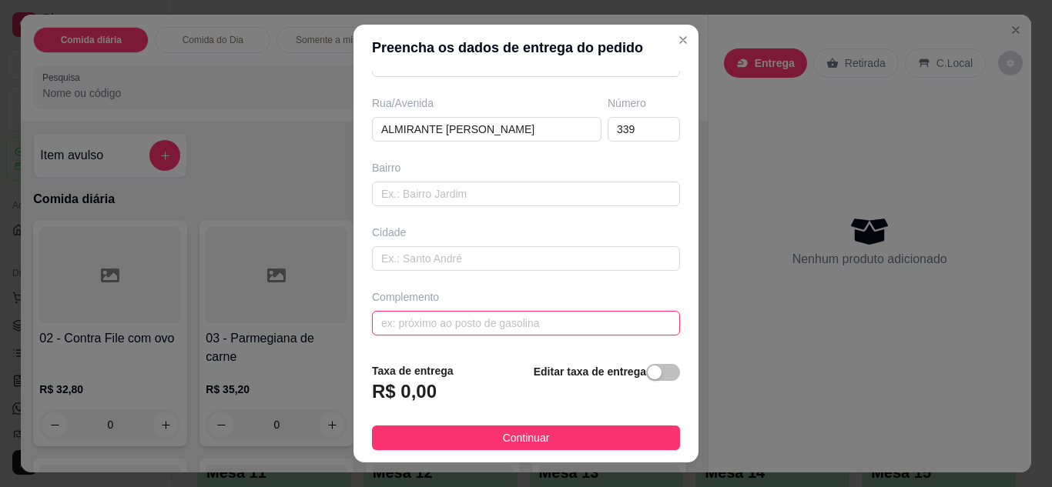
click at [570, 330] on input "text" at bounding box center [526, 323] width 308 height 25
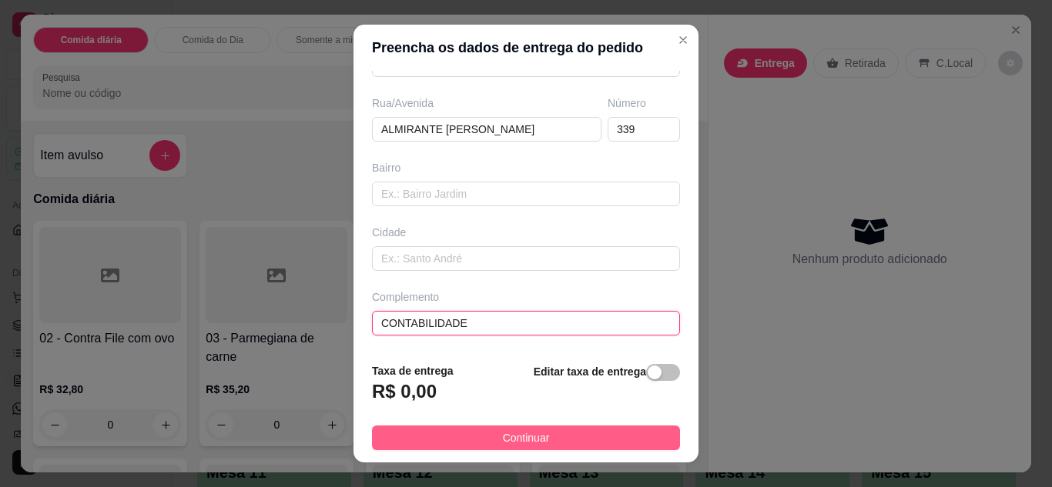
type input "CONTABILIDADE"
click at [572, 436] on button "Continuar" at bounding box center [526, 438] width 308 height 25
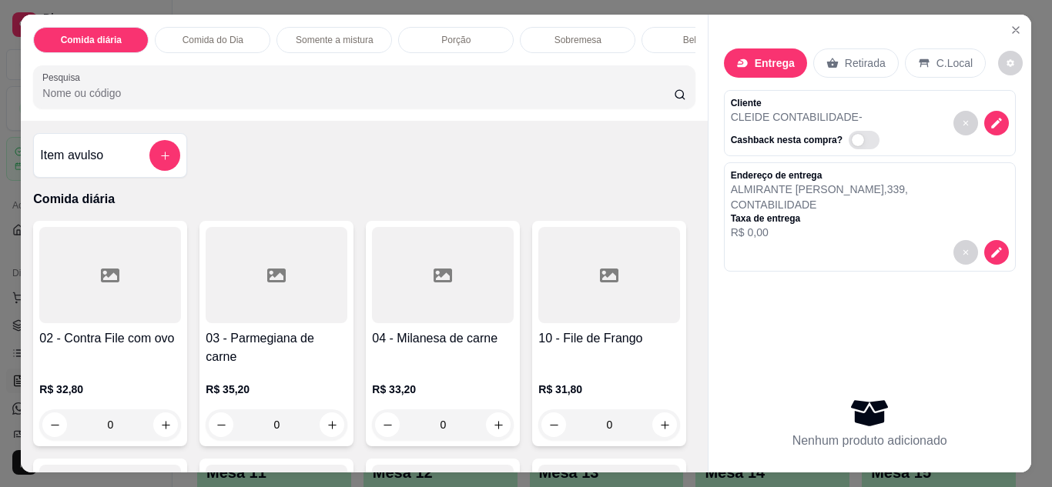
click at [239, 41] on div "Comida do Dia" at bounding box center [212, 40] width 115 height 26
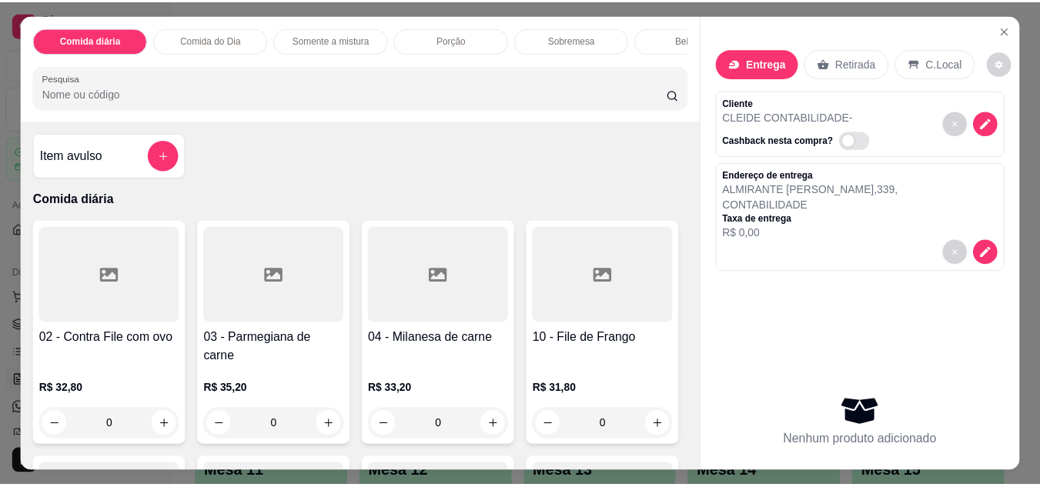
scroll to position [41, 0]
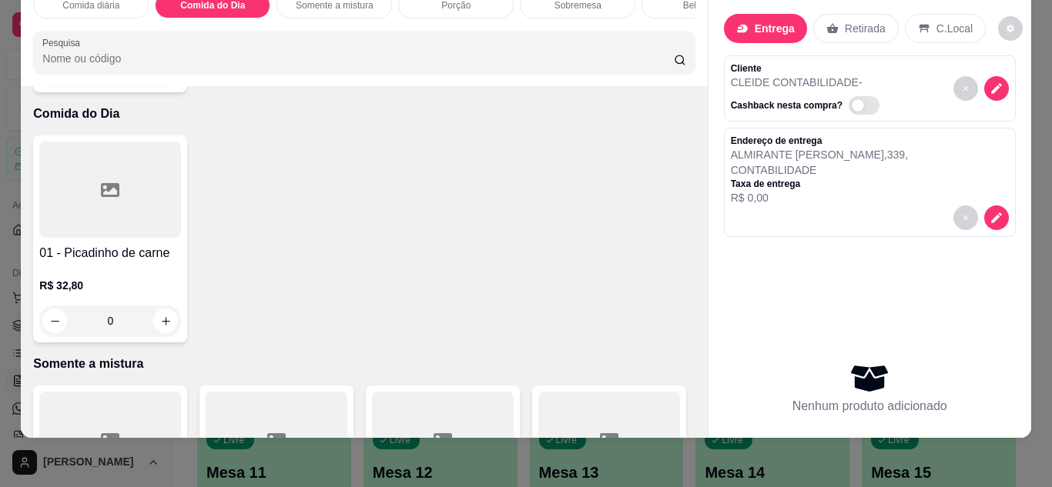
click at [162, 308] on div "0" at bounding box center [110, 321] width 142 height 31
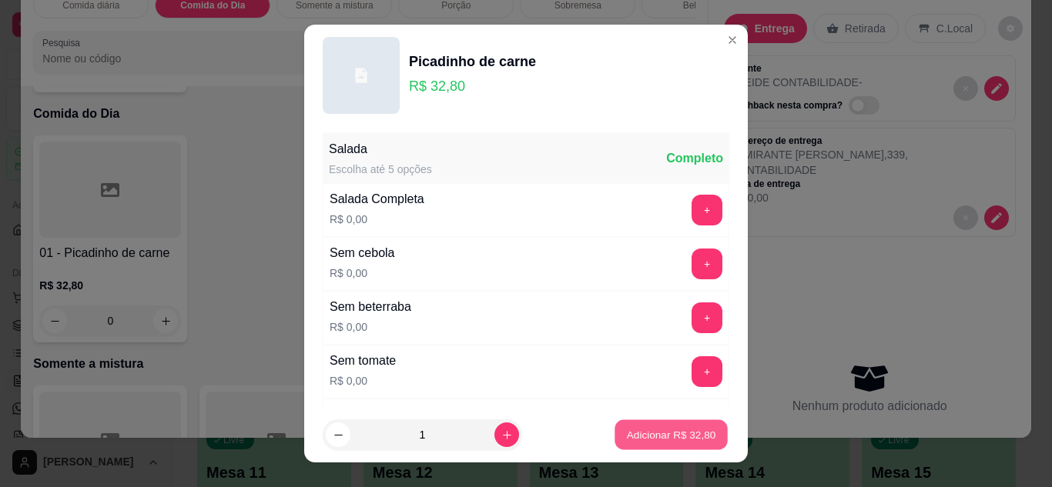
click at [680, 440] on p "Adicionar R$ 32,80" at bounding box center [671, 435] width 89 height 15
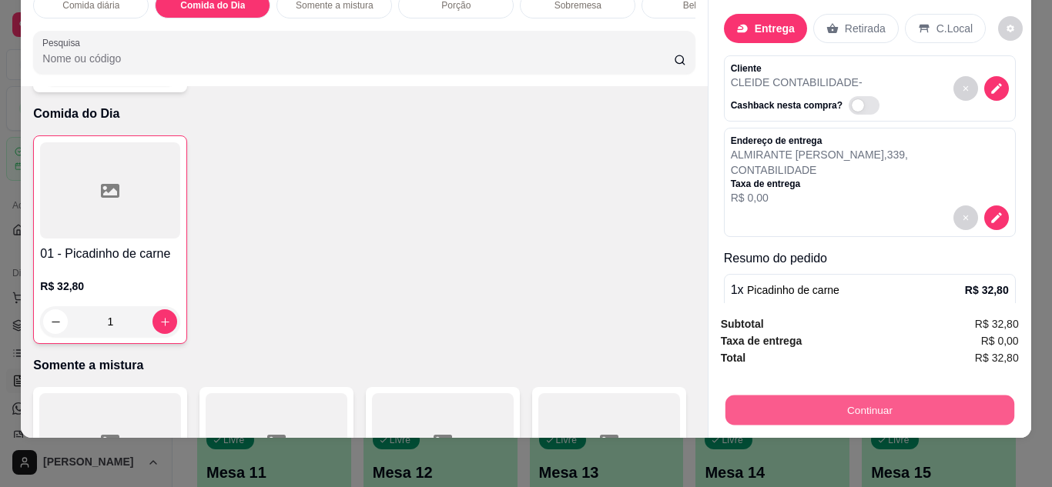
click at [836, 396] on button "Continuar" at bounding box center [868, 411] width 289 height 30
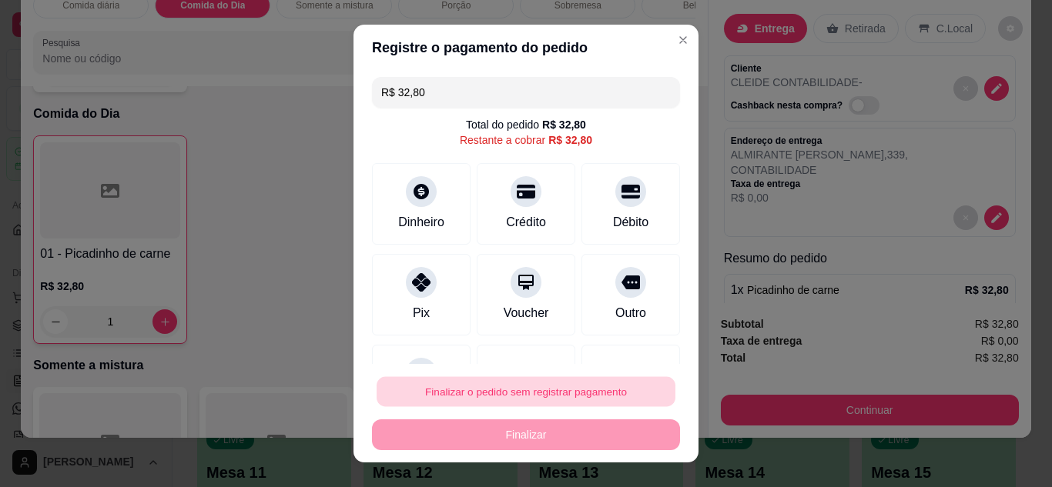
click at [575, 393] on button "Finalizar o pedido sem registrar pagamento" at bounding box center [525, 392] width 299 height 30
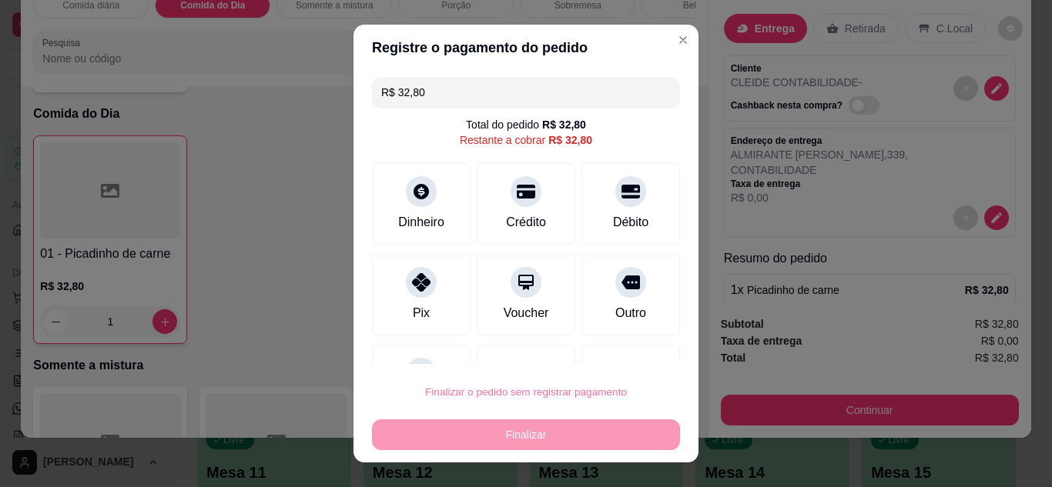
click at [617, 345] on button "Confirmar" at bounding box center [613, 348] width 57 height 24
type input "0"
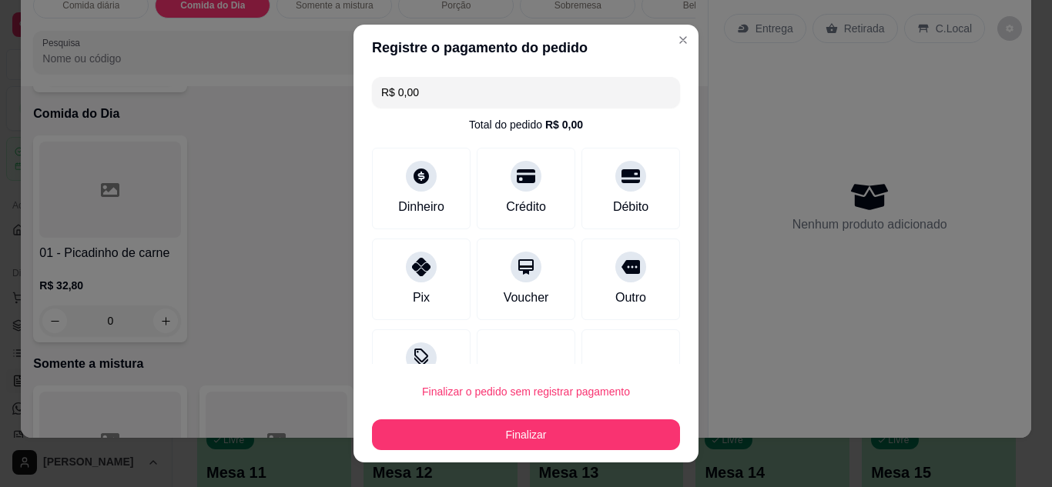
type input "R$ 0,00"
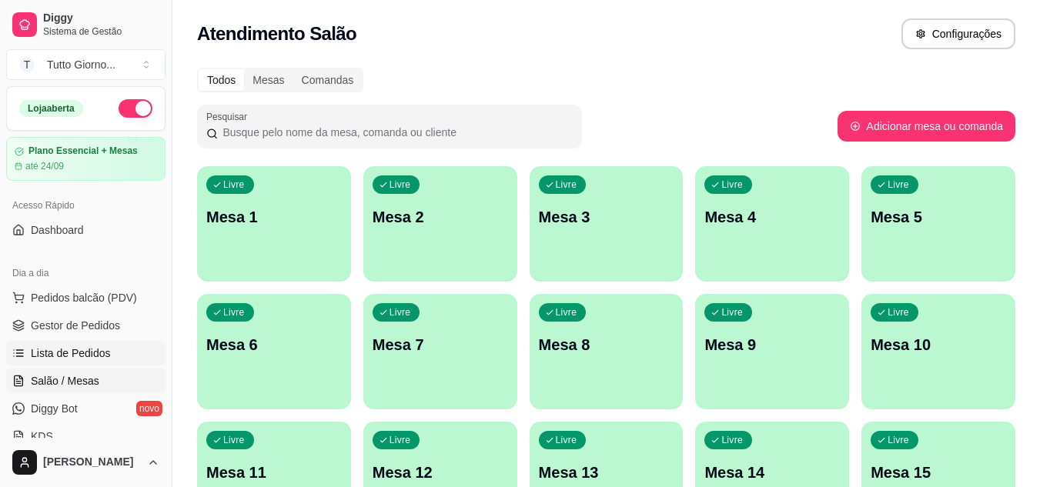
click at [109, 350] on link "Lista de Pedidos" at bounding box center [85, 353] width 159 height 25
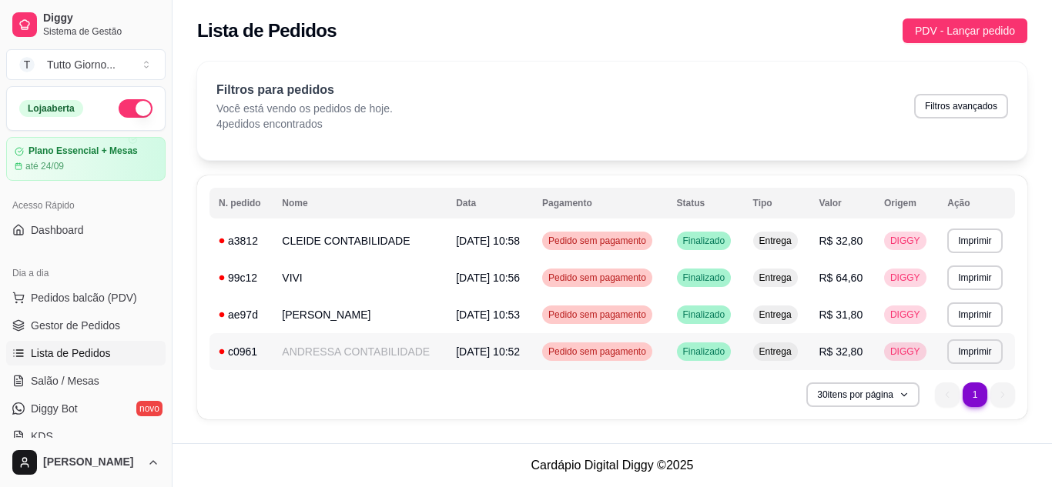
click at [597, 355] on span "Pedido sem pagamento" at bounding box center [597, 352] width 104 height 12
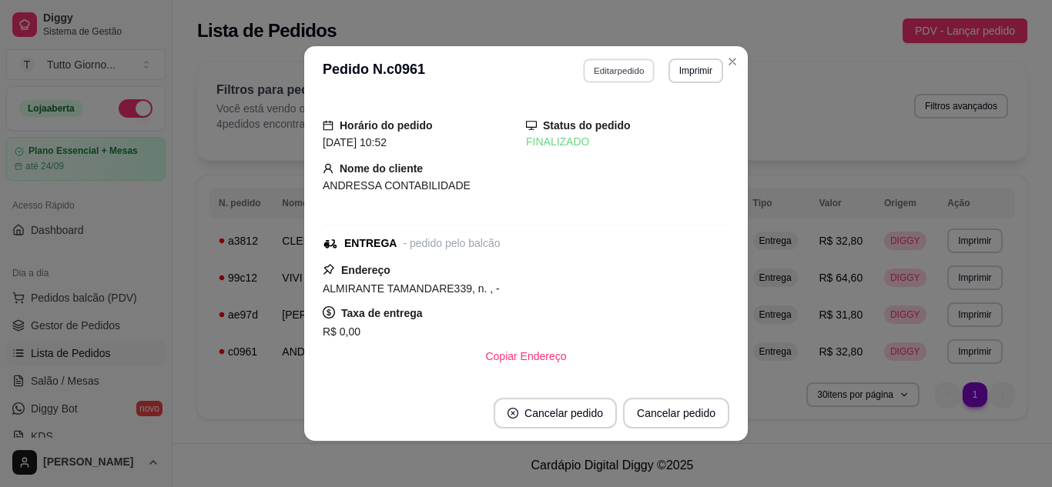
click at [612, 77] on button "Editar pedido" at bounding box center [620, 71] width 72 height 24
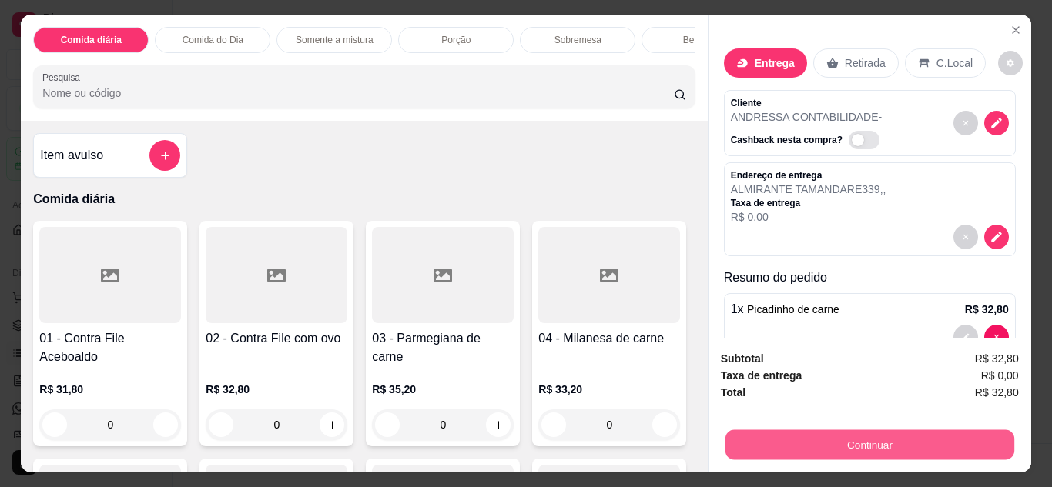
click at [864, 430] on button "Continuar" at bounding box center [868, 445] width 289 height 30
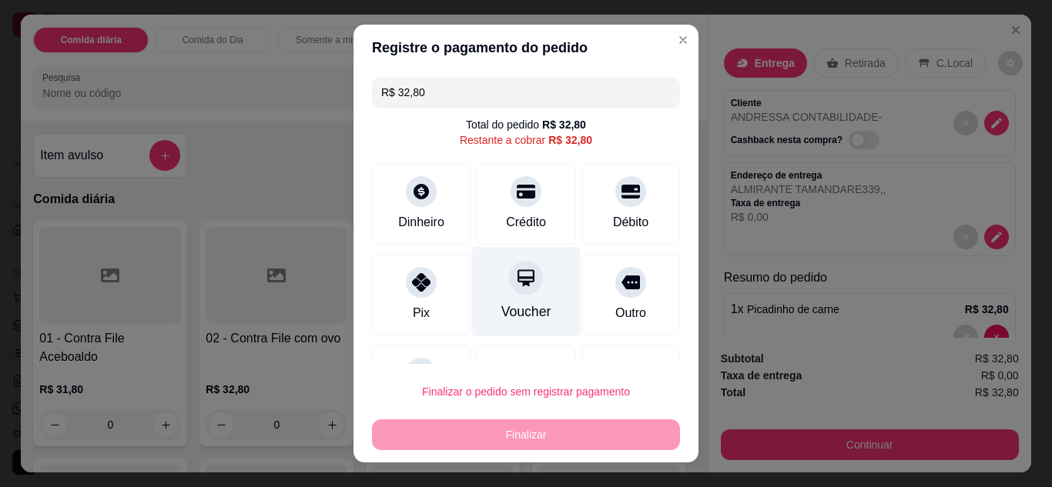
click at [516, 286] on icon at bounding box center [526, 278] width 20 height 20
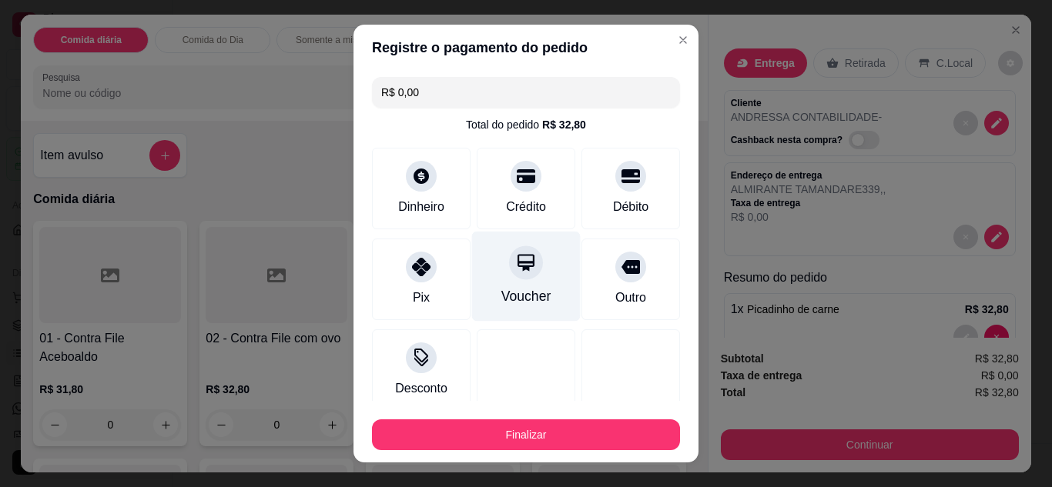
type input "R$ 0,00"
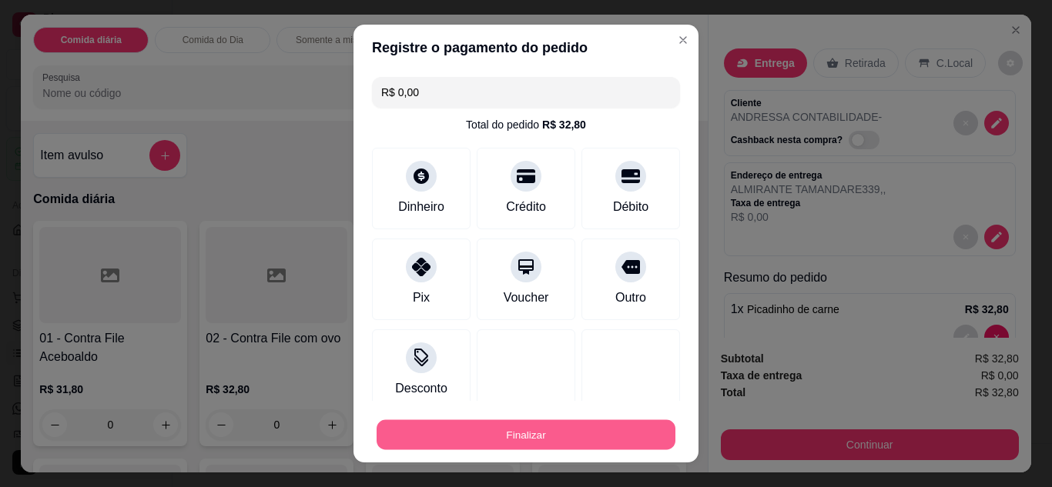
click at [545, 425] on button "Finalizar" at bounding box center [525, 435] width 299 height 30
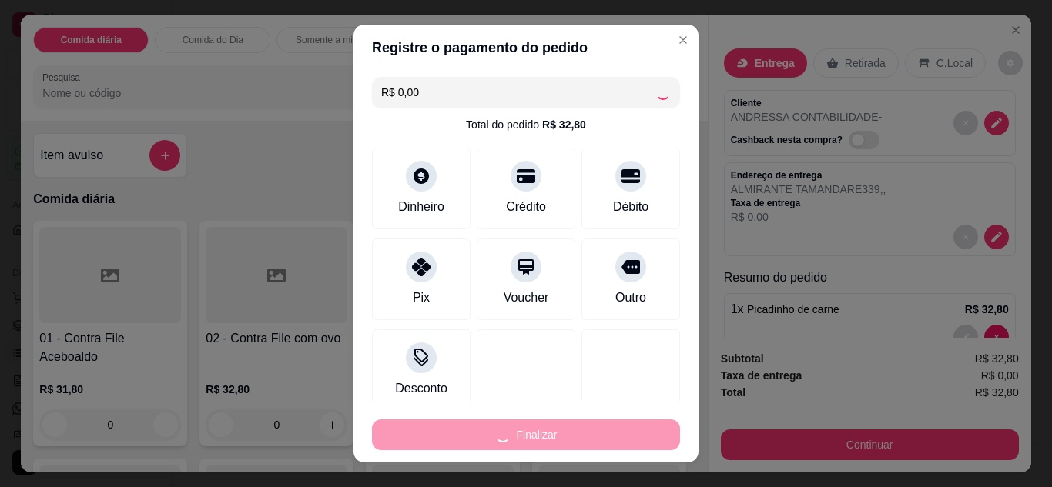
type input "0"
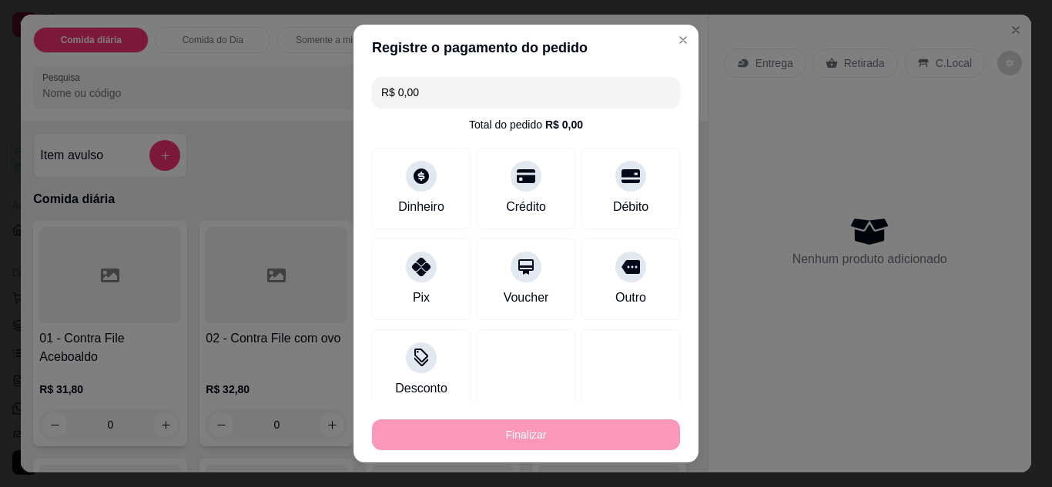
type input "-R$ 32,80"
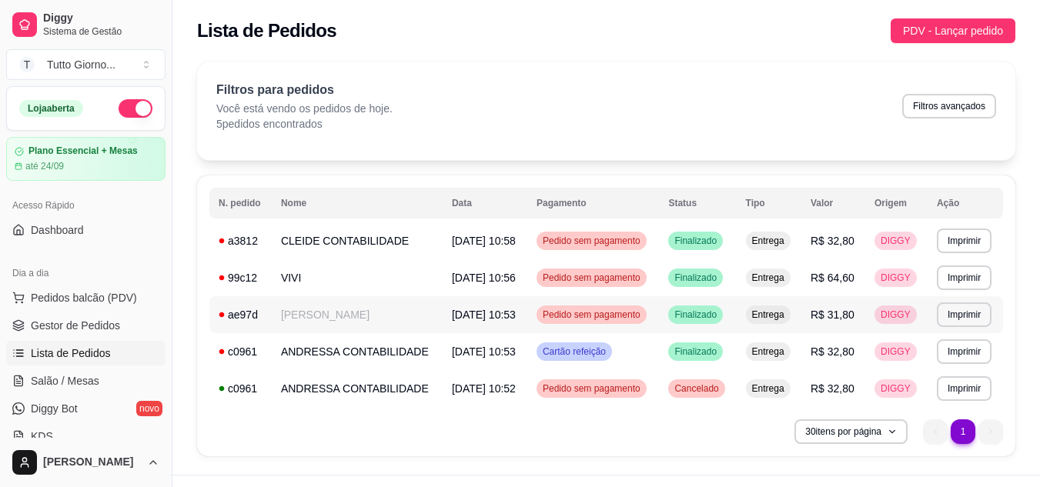
click at [611, 313] on span "Pedido sem pagamento" at bounding box center [592, 315] width 104 height 12
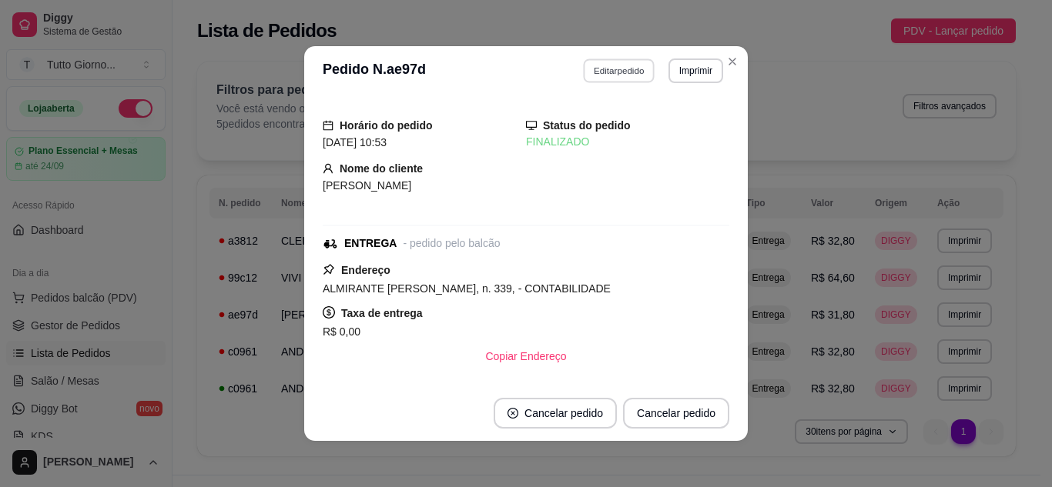
click at [613, 70] on button "Editar pedido" at bounding box center [620, 71] width 72 height 24
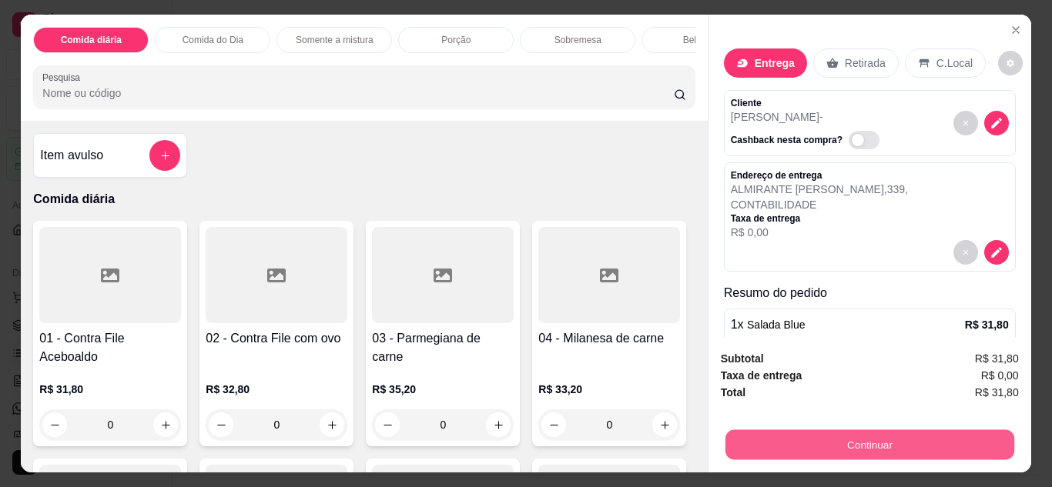
click at [851, 443] on button "Continuar" at bounding box center [868, 445] width 289 height 30
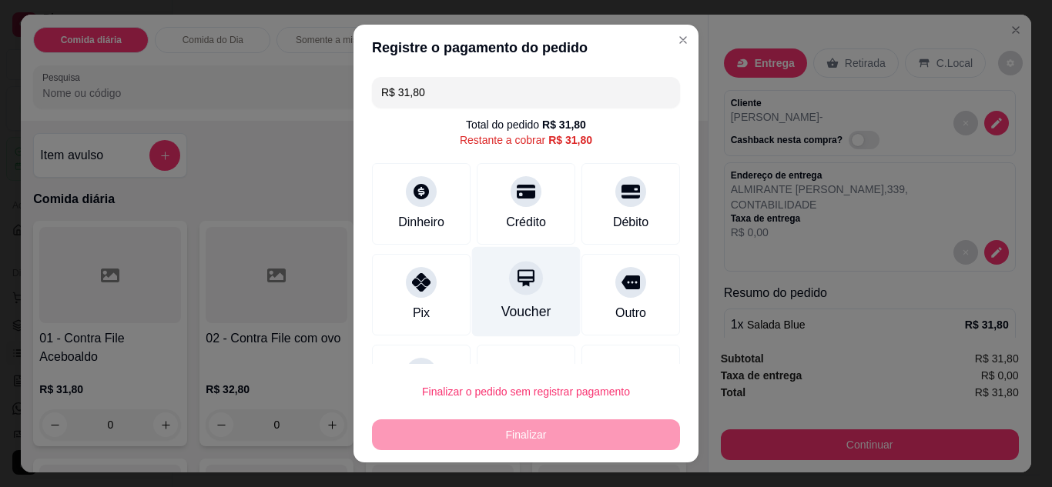
click at [520, 305] on div "Voucher" at bounding box center [526, 312] width 50 height 20
type input "R$ 0,00"
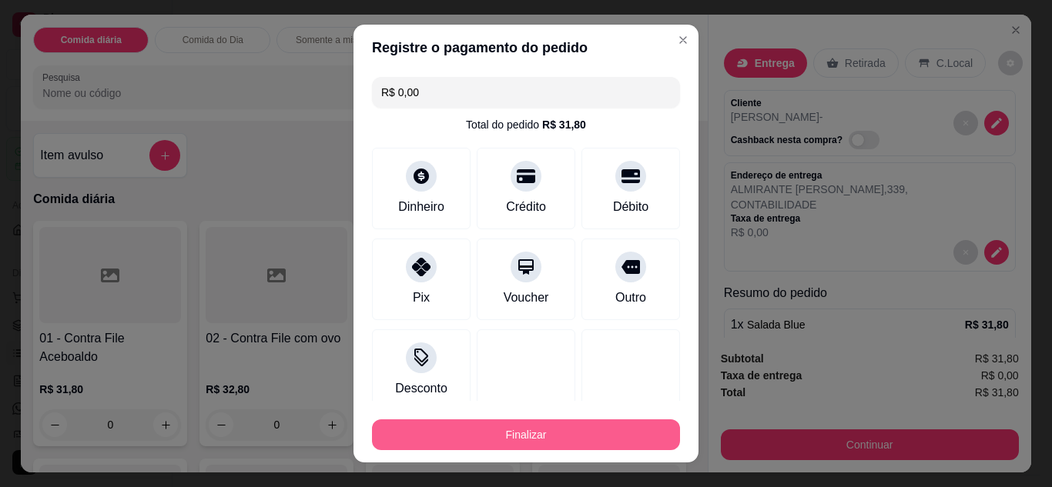
click at [540, 435] on button "Finalizar" at bounding box center [526, 435] width 308 height 31
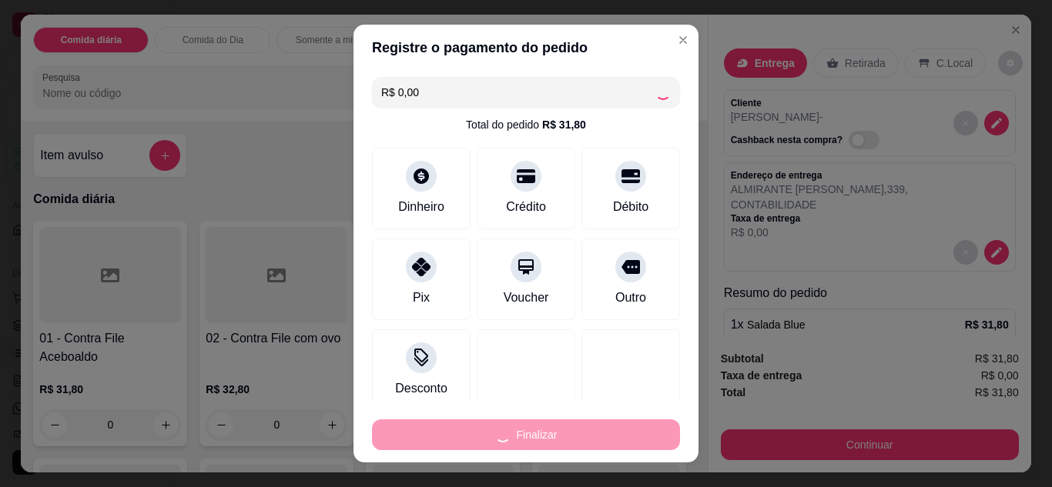
type input "0"
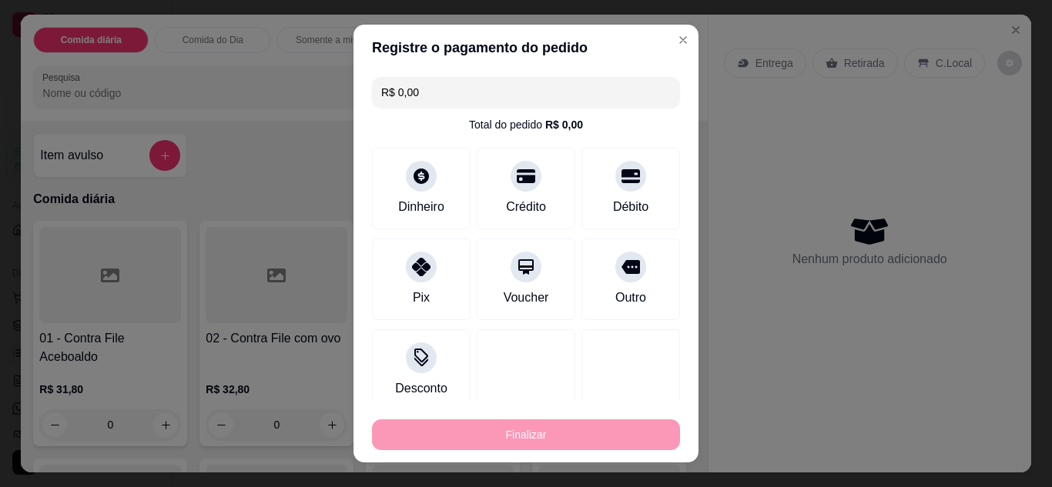
type input "-R$ 31,80"
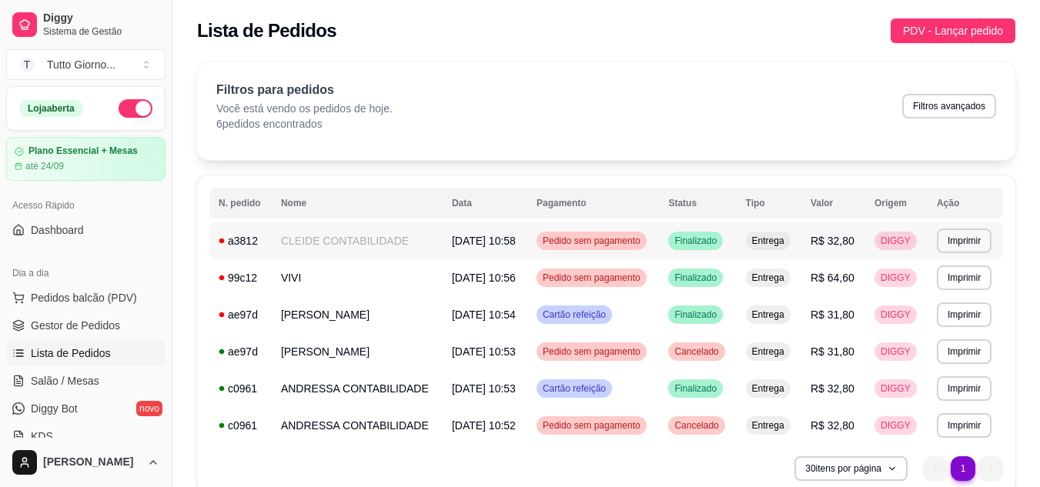
click at [621, 238] on span "Pedido sem pagamento" at bounding box center [592, 241] width 104 height 12
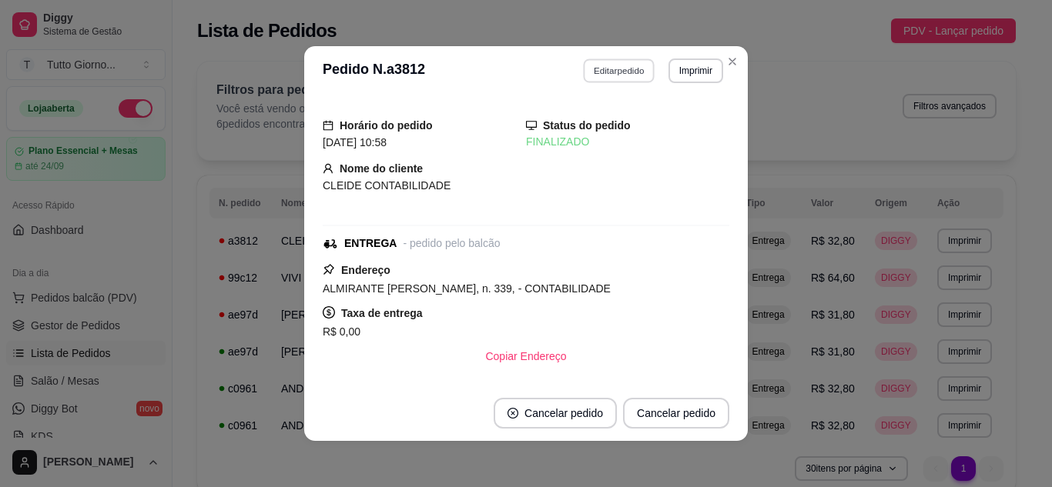
click at [610, 73] on button "Editar pedido" at bounding box center [620, 71] width 72 height 24
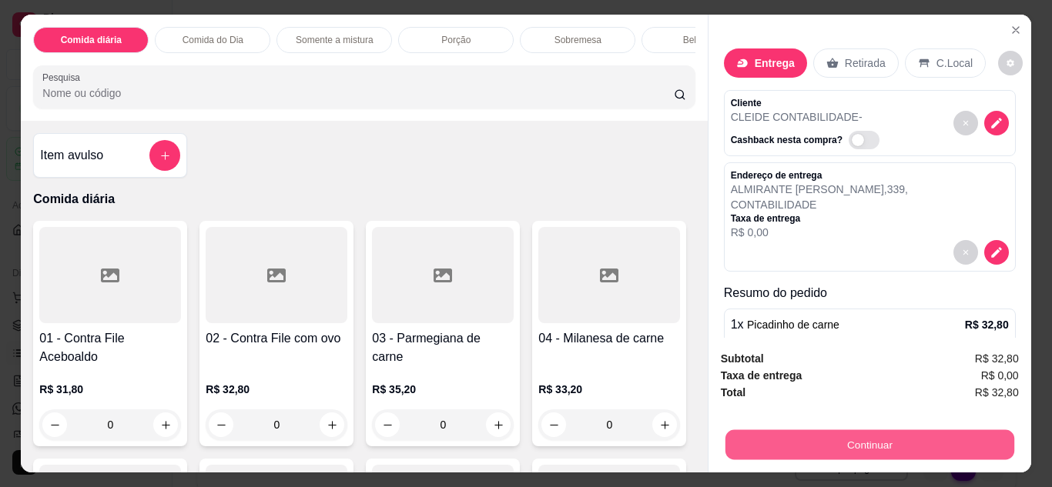
click at [850, 442] on button "Continuar" at bounding box center [868, 445] width 289 height 30
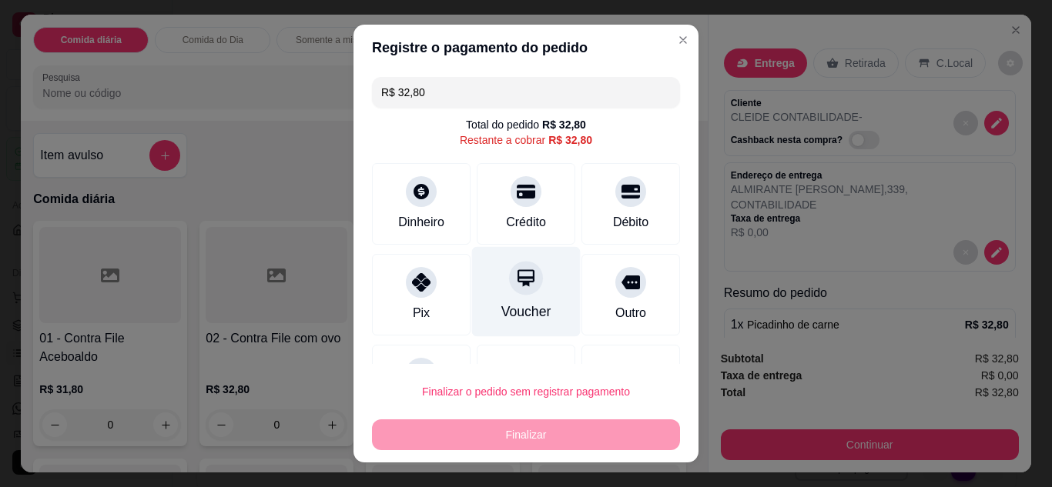
click at [514, 307] on div "Voucher" at bounding box center [526, 312] width 50 height 20
type input "R$ 0,00"
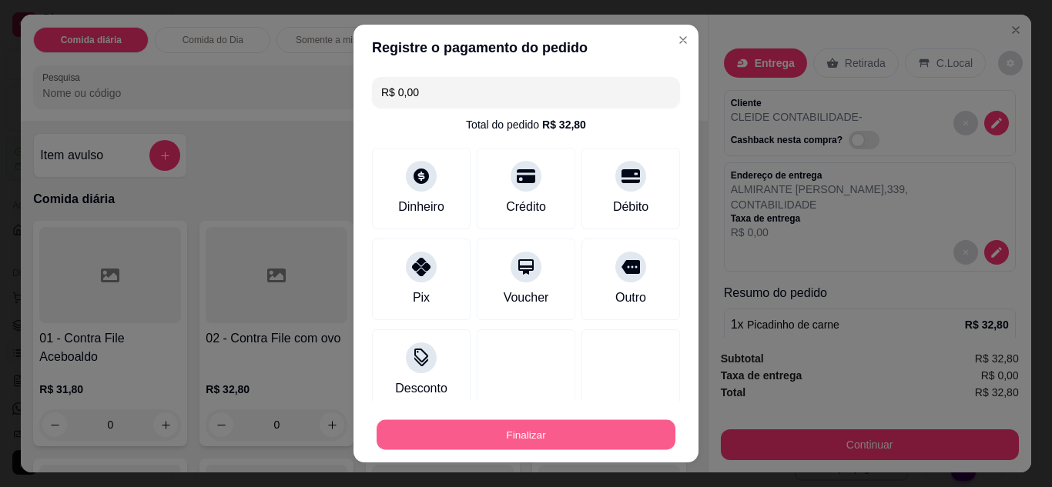
click at [571, 427] on button "Finalizar" at bounding box center [525, 435] width 299 height 30
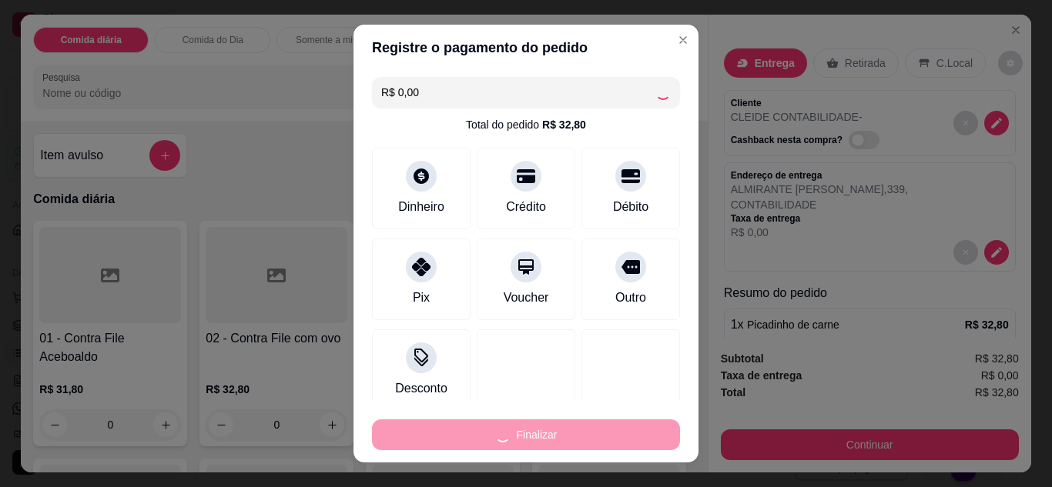
type input "0"
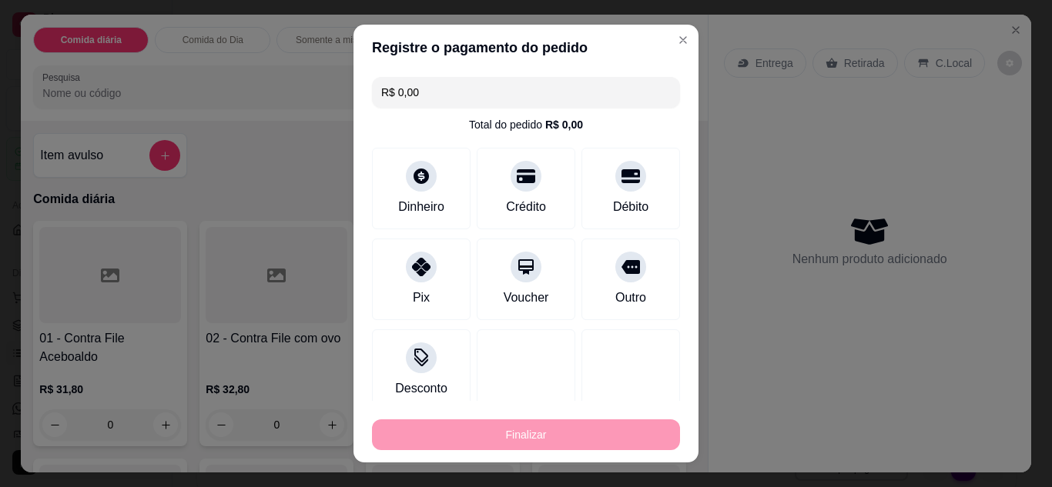
type input "-R$ 32,80"
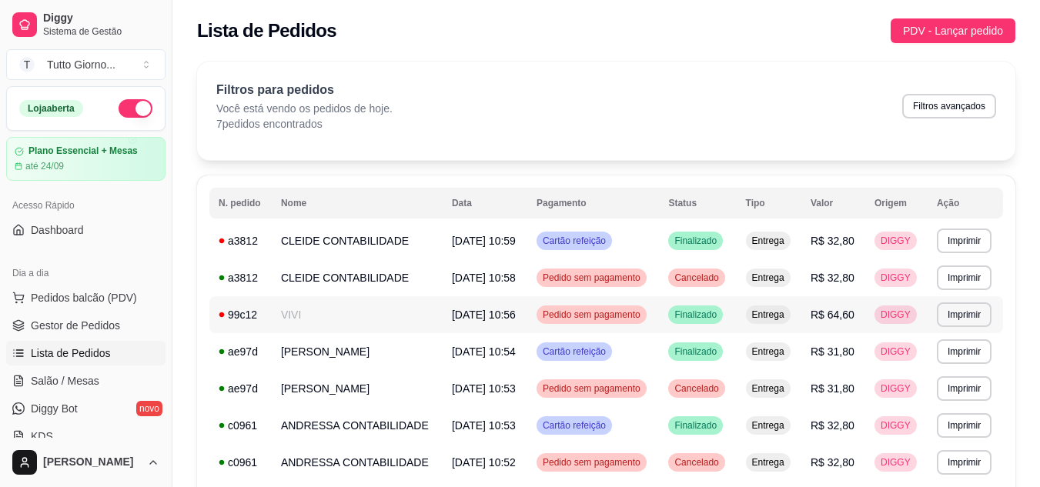
click at [595, 324] on td "Pedido sem pagamento" at bounding box center [593, 314] width 132 height 37
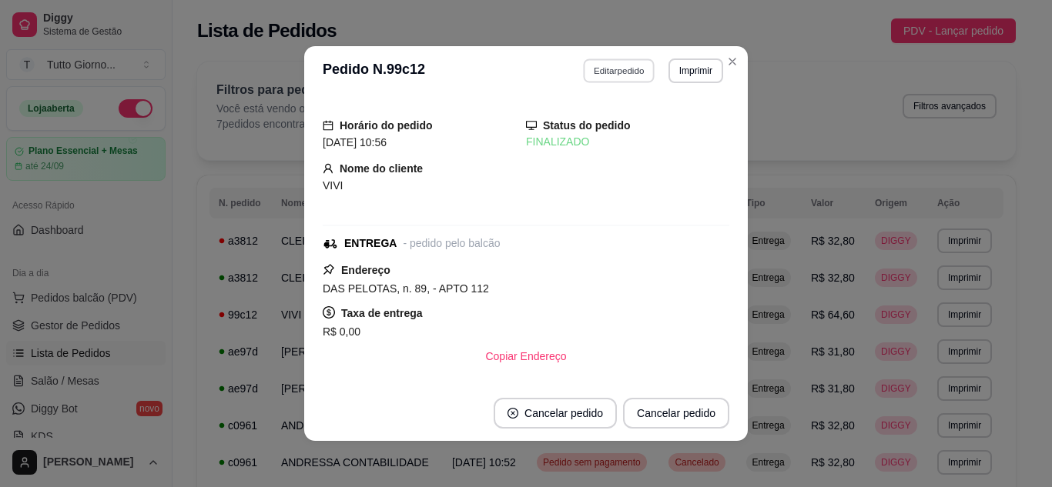
click at [635, 72] on button "Editar pedido" at bounding box center [620, 71] width 72 height 24
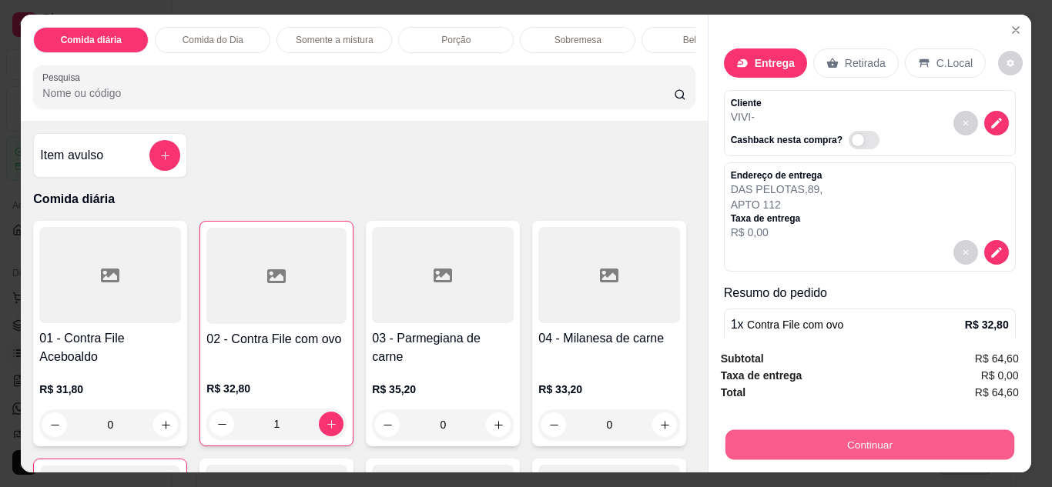
click at [863, 451] on button "Continuar" at bounding box center [868, 445] width 289 height 30
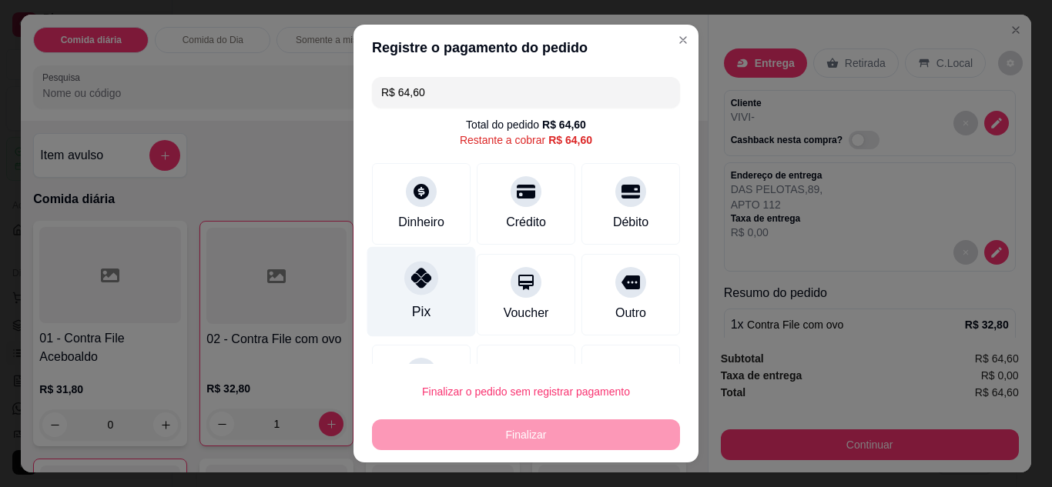
click at [416, 293] on div at bounding box center [421, 278] width 34 height 34
type input "R$ 0,00"
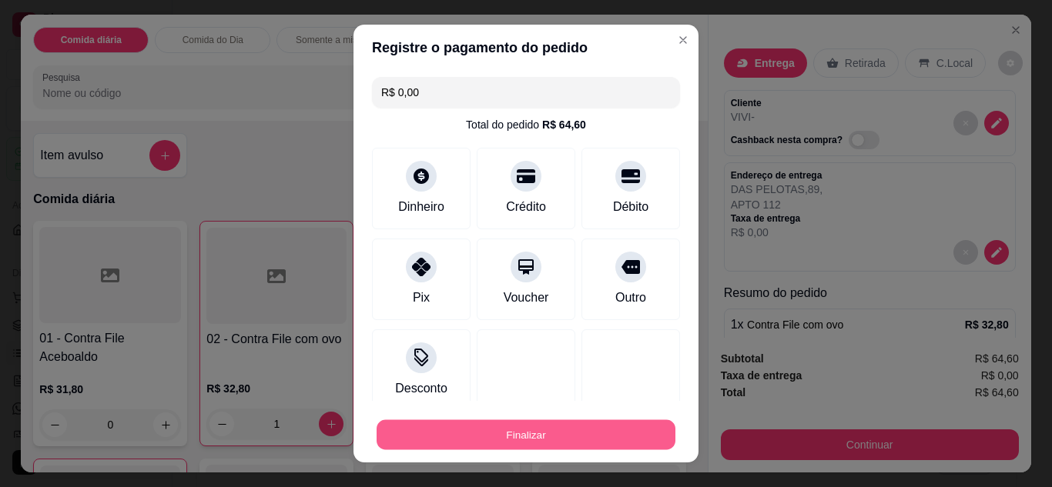
click at [519, 431] on button "Finalizar" at bounding box center [525, 435] width 299 height 30
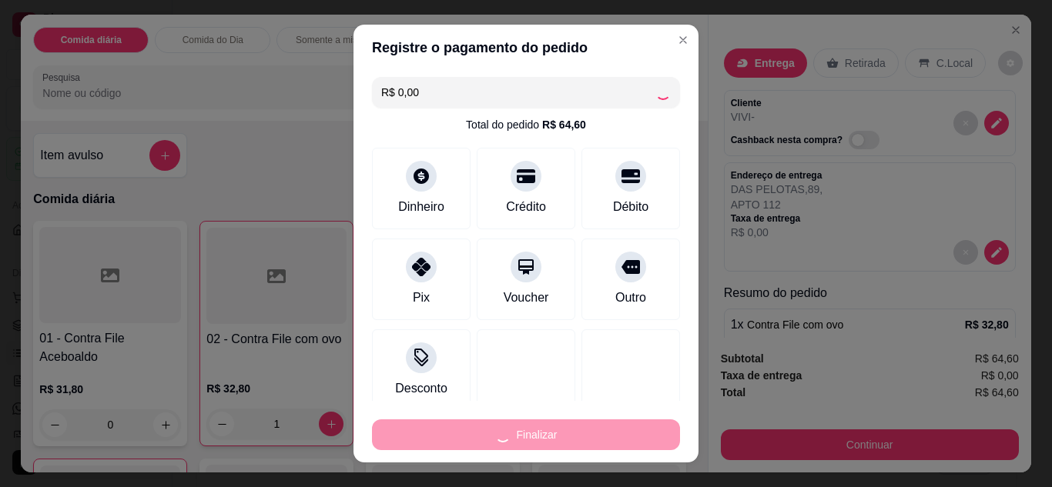
type input "0"
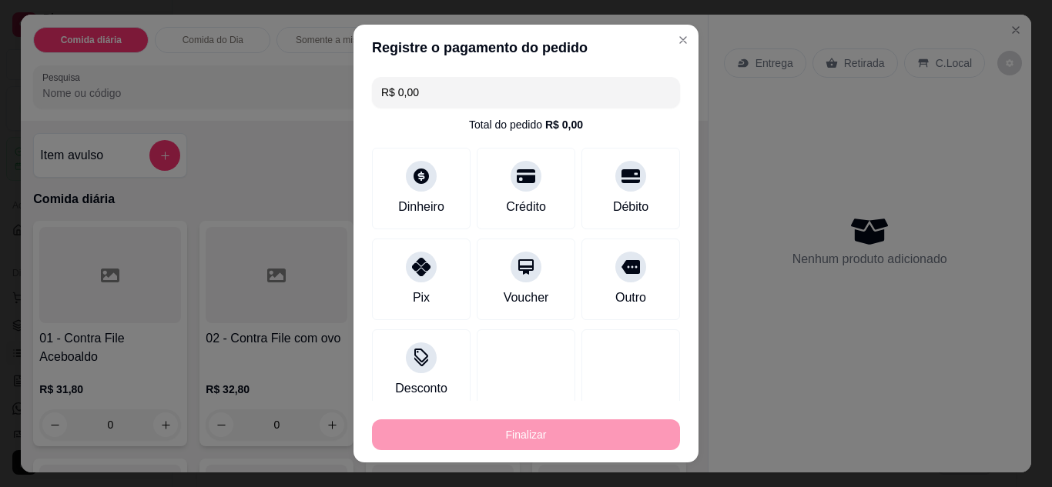
type input "-R$ 64,60"
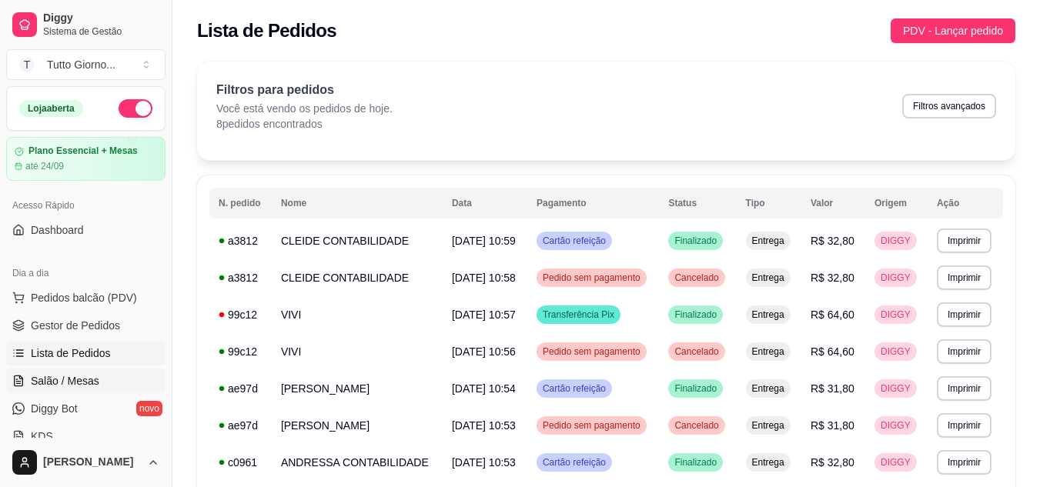
click at [80, 386] on span "Salão / Mesas" at bounding box center [65, 380] width 69 height 15
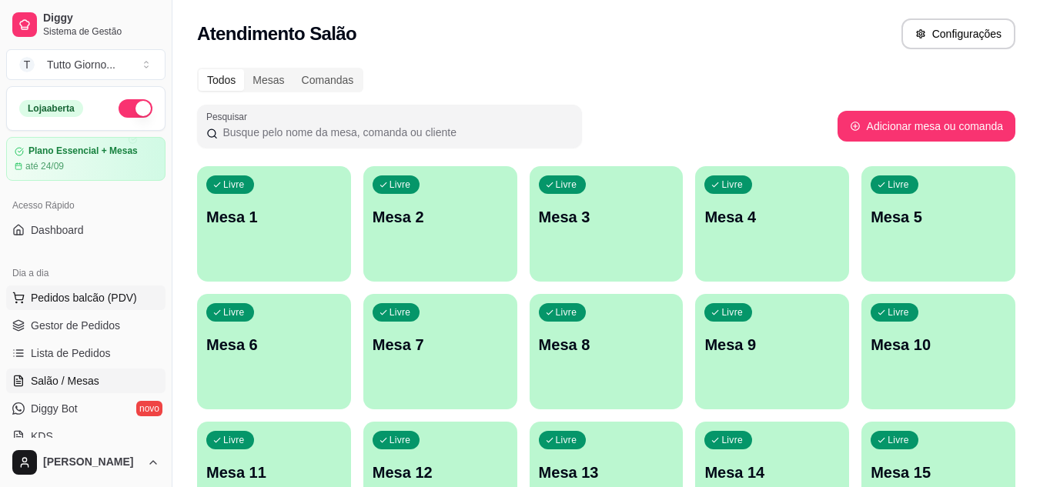
click at [113, 295] on span "Pedidos balcão (PDV)" at bounding box center [84, 297] width 106 height 15
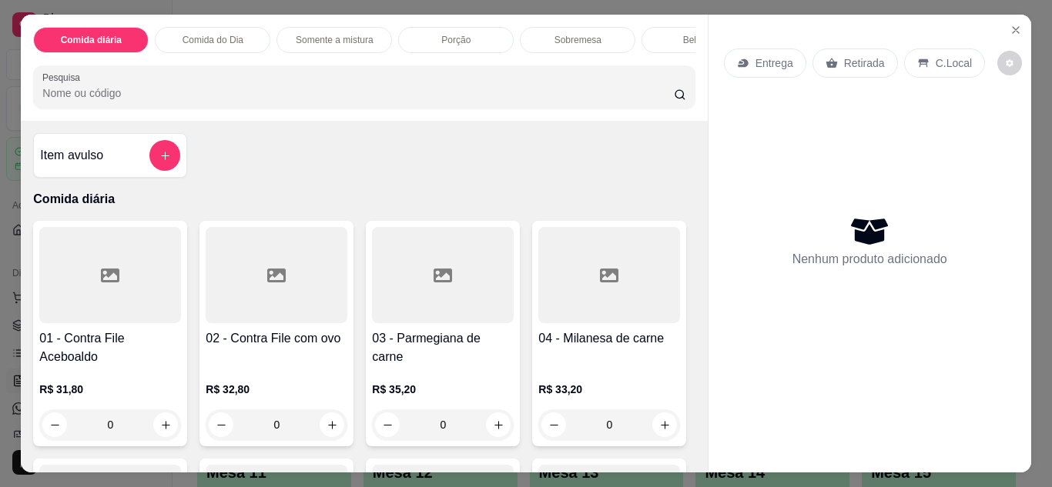
click at [851, 65] on div "Retirada" at bounding box center [854, 63] width 85 height 29
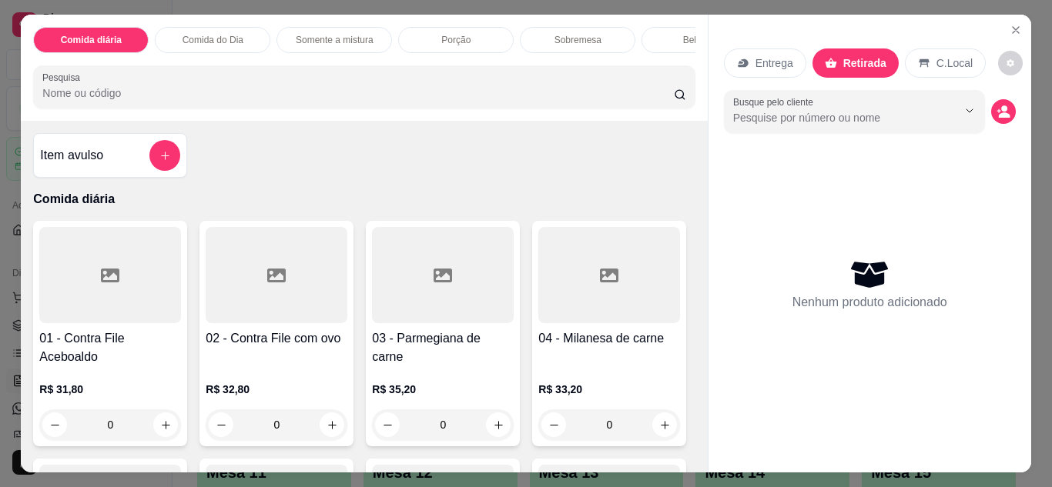
click at [493, 432] on div "0" at bounding box center [443, 425] width 142 height 31
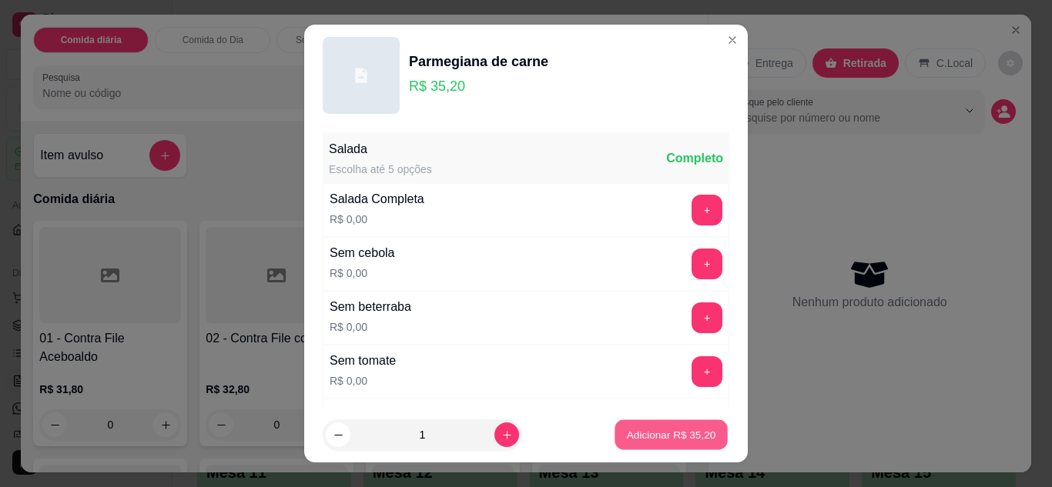
click at [668, 439] on p "Adicionar R$ 35,20" at bounding box center [671, 435] width 89 height 15
type input "1"
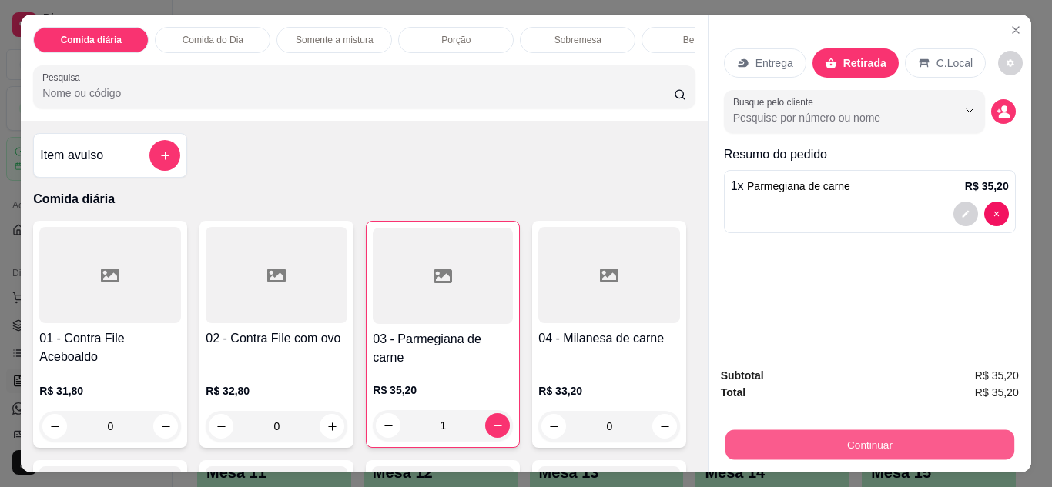
click at [883, 438] on button "Continuar" at bounding box center [868, 445] width 289 height 30
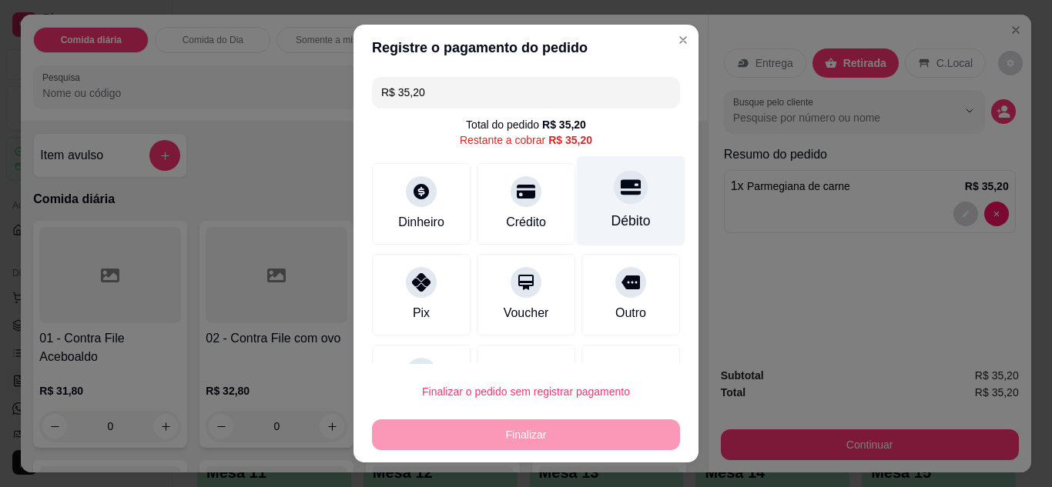
click at [607, 208] on div "Débito" at bounding box center [631, 201] width 109 height 90
type input "R$ 0,00"
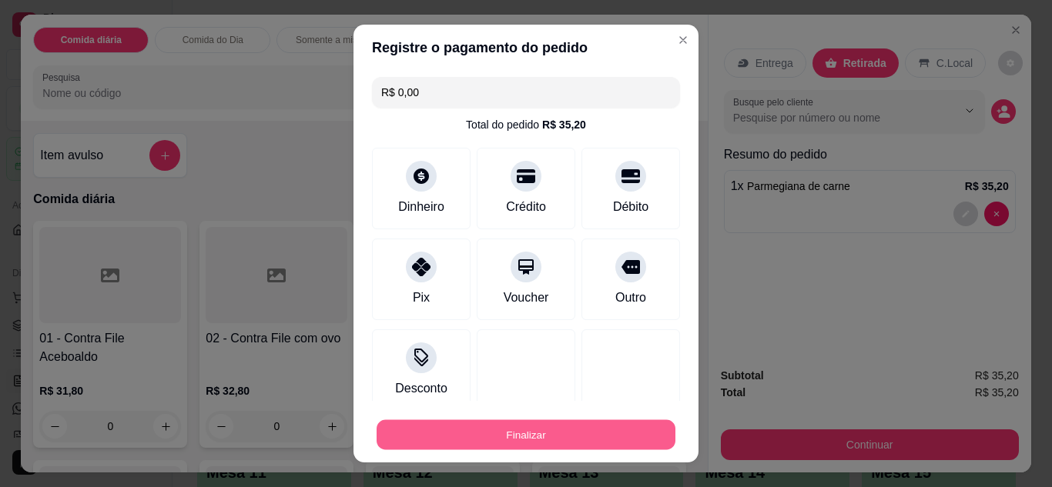
click at [524, 441] on button "Finalizar" at bounding box center [525, 435] width 299 height 30
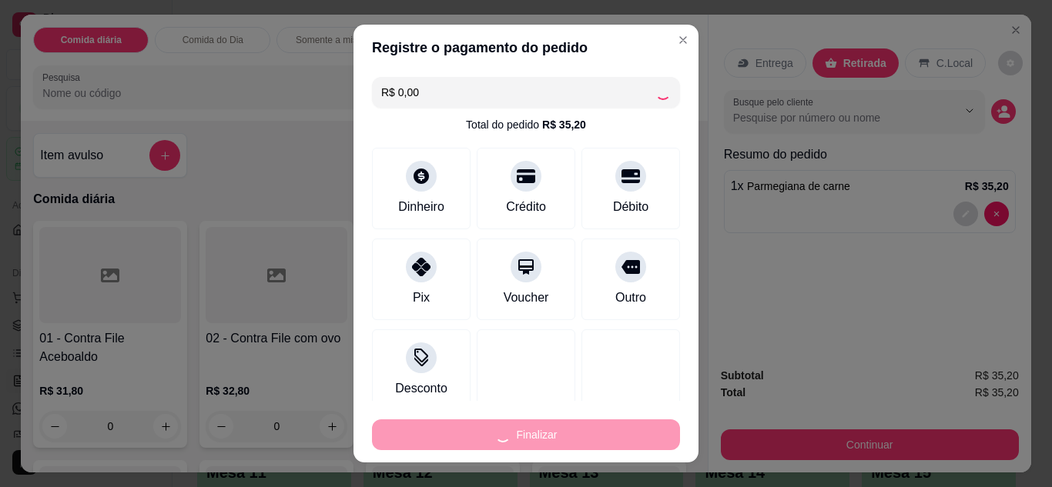
type input "0"
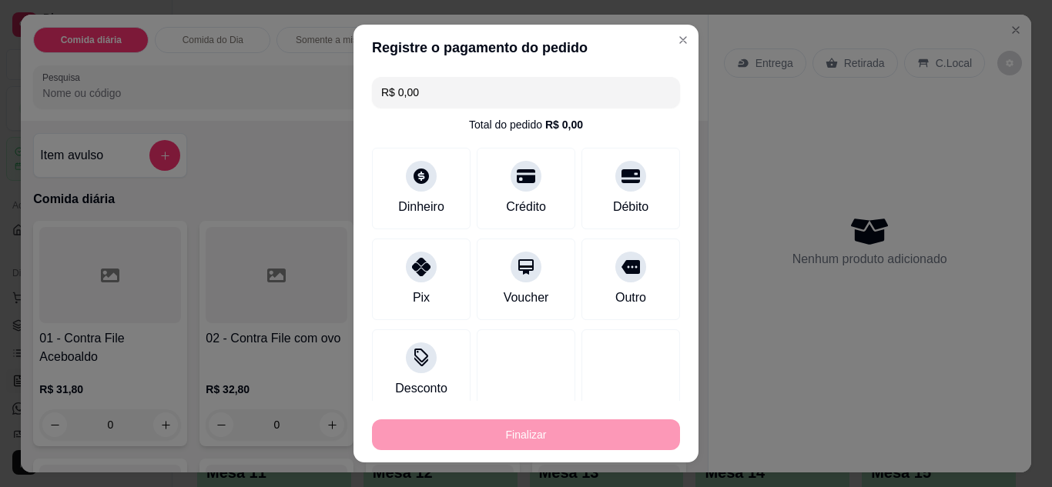
type input "-R$ 35,20"
